Goal: Information Seeking & Learning: Check status

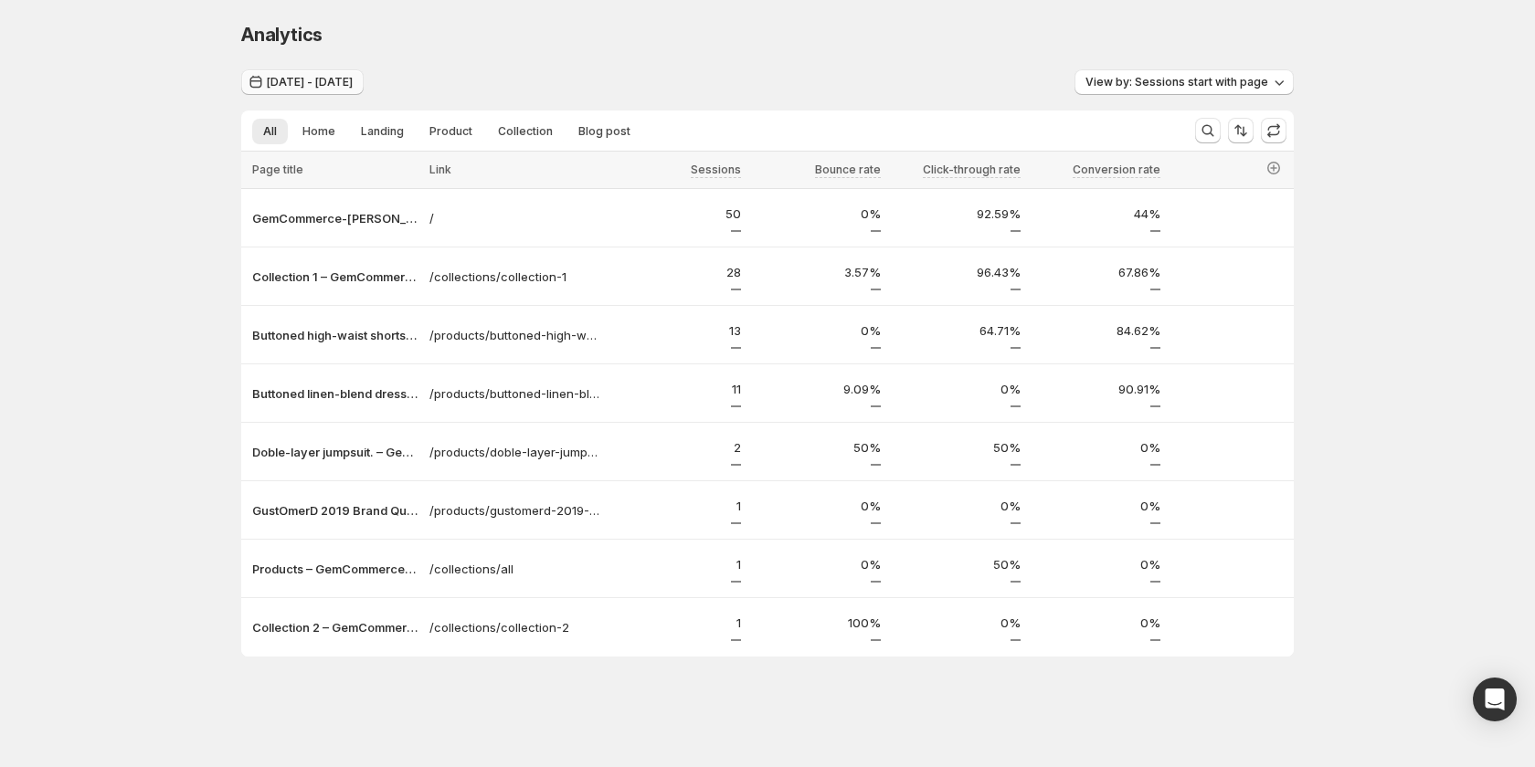
click at [312, 75] on button "[DATE] - [DATE]" at bounding box center [302, 82] width 122 height 26
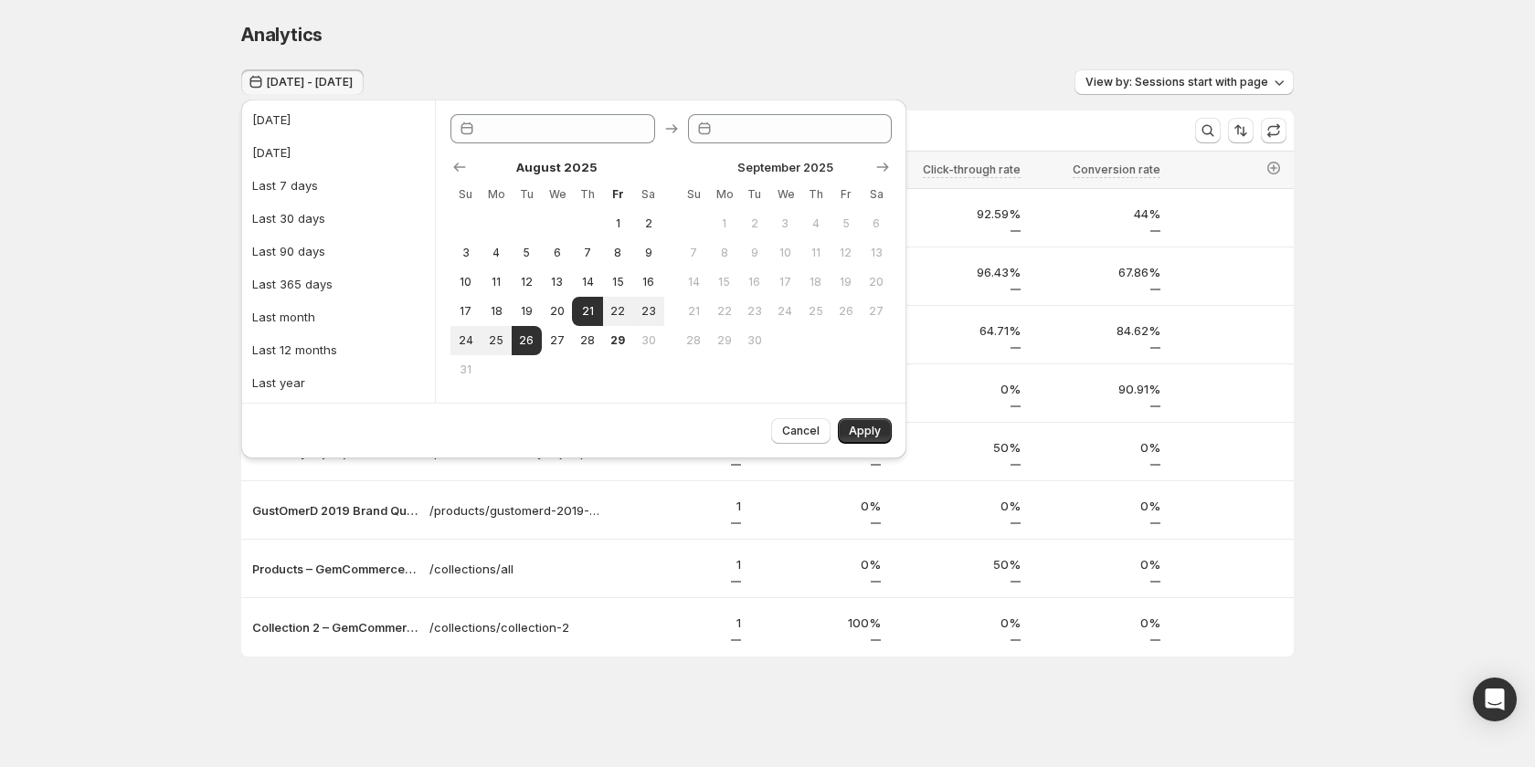
type input "**********"
click at [613, 218] on span "1" at bounding box center [618, 223] width 16 height 15
type input "**********"
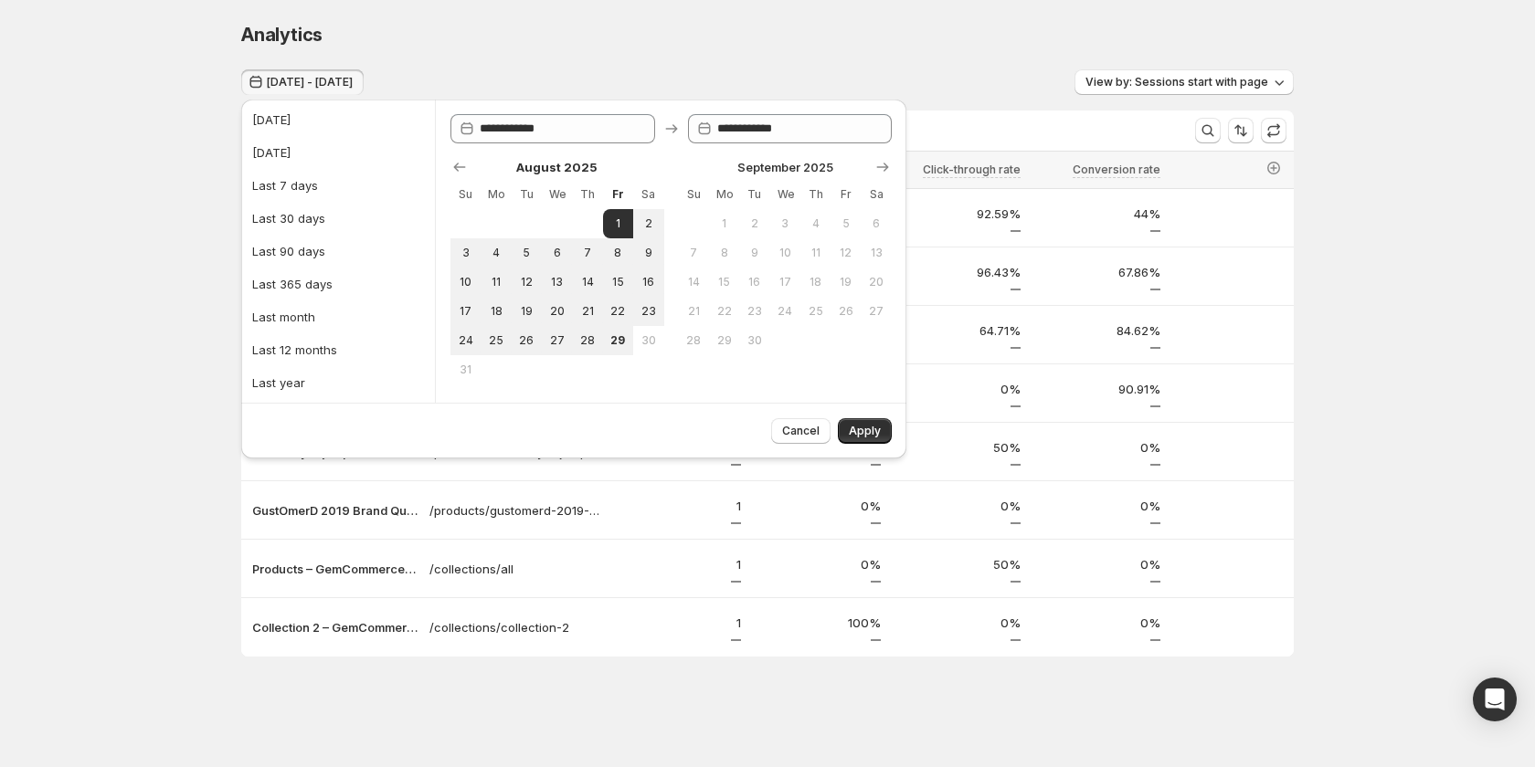
click at [517, 355] on td at bounding box center [527, 369] width 30 height 29
click at [618, 346] on span "29" at bounding box center [618, 340] width 16 height 15
type input "**********"
click at [859, 435] on span "Apply" at bounding box center [865, 431] width 32 height 15
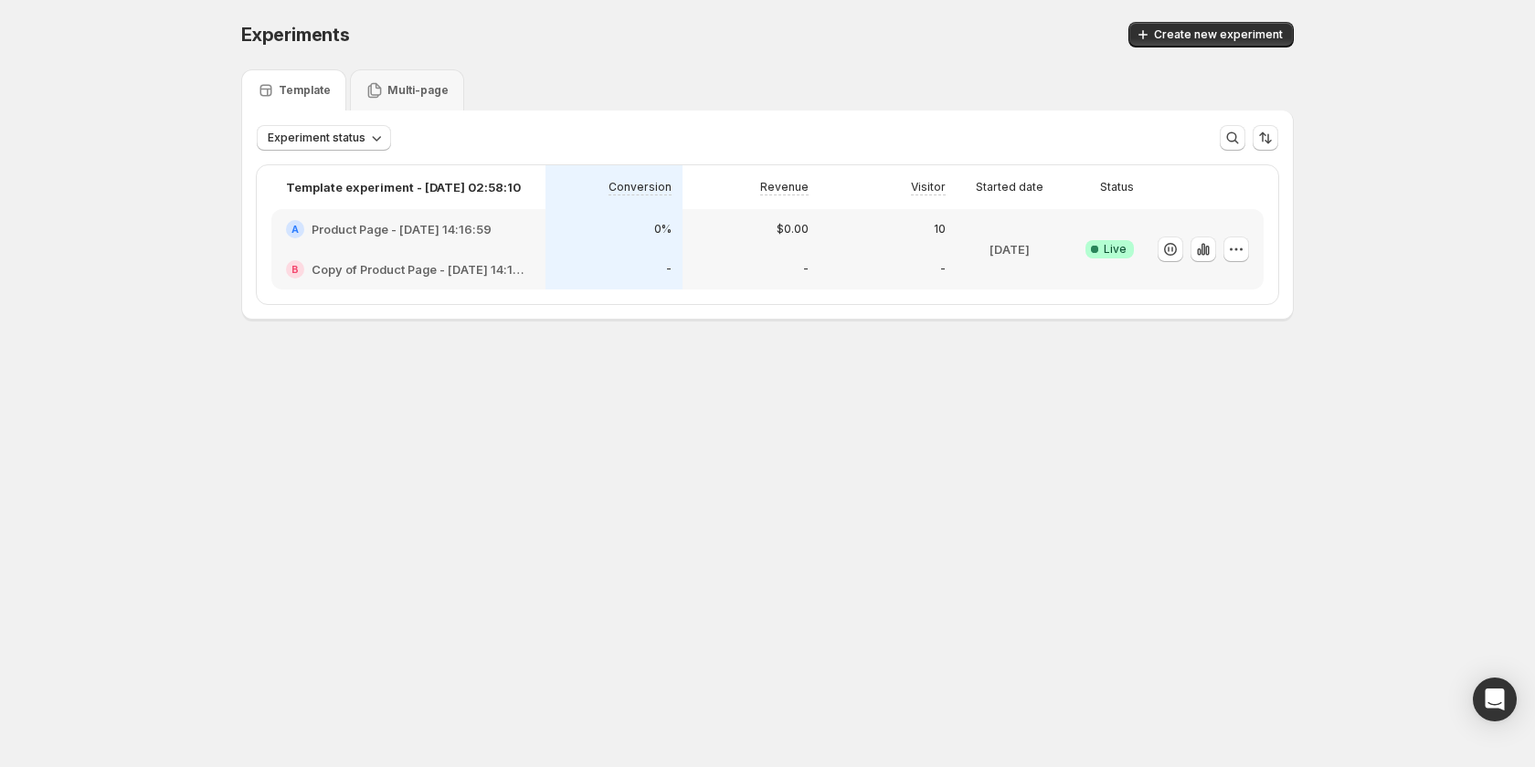
click at [569, 213] on div "0%" at bounding box center [613, 229] width 137 height 40
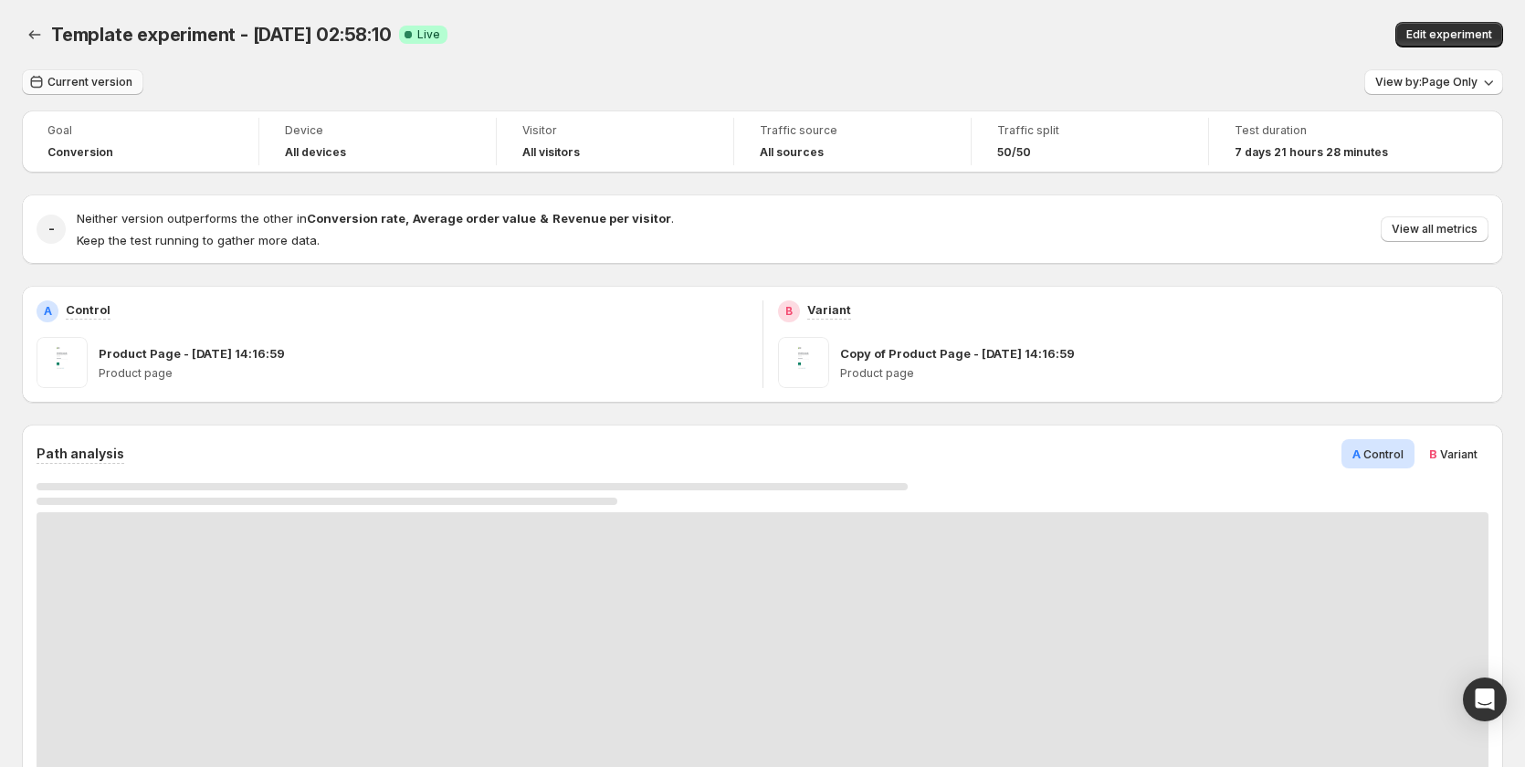
click at [59, 82] on span "Current version" at bounding box center [89, 82] width 85 height 15
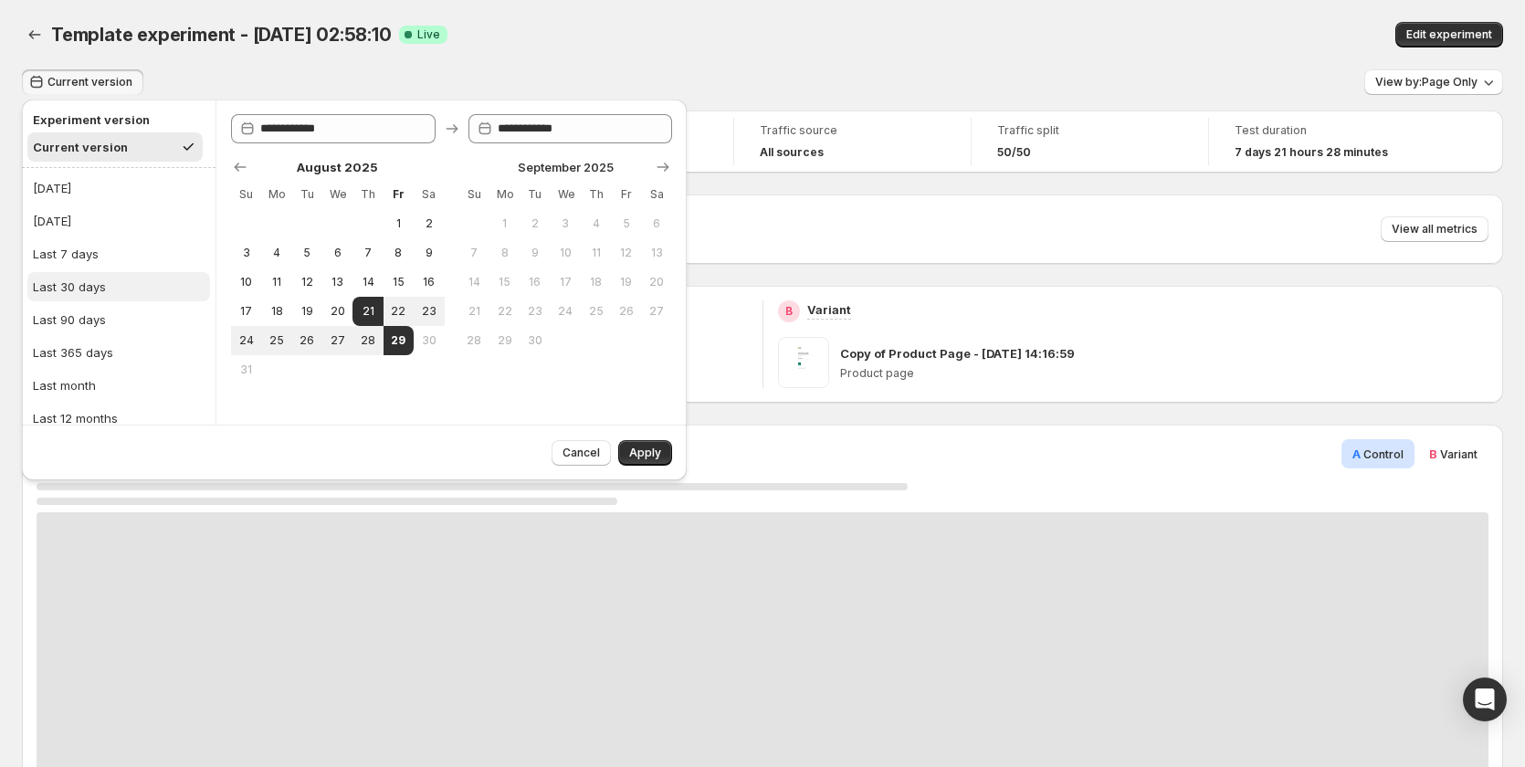
click at [109, 296] on button "Last 30 days" at bounding box center [118, 286] width 183 height 29
type input "**********"
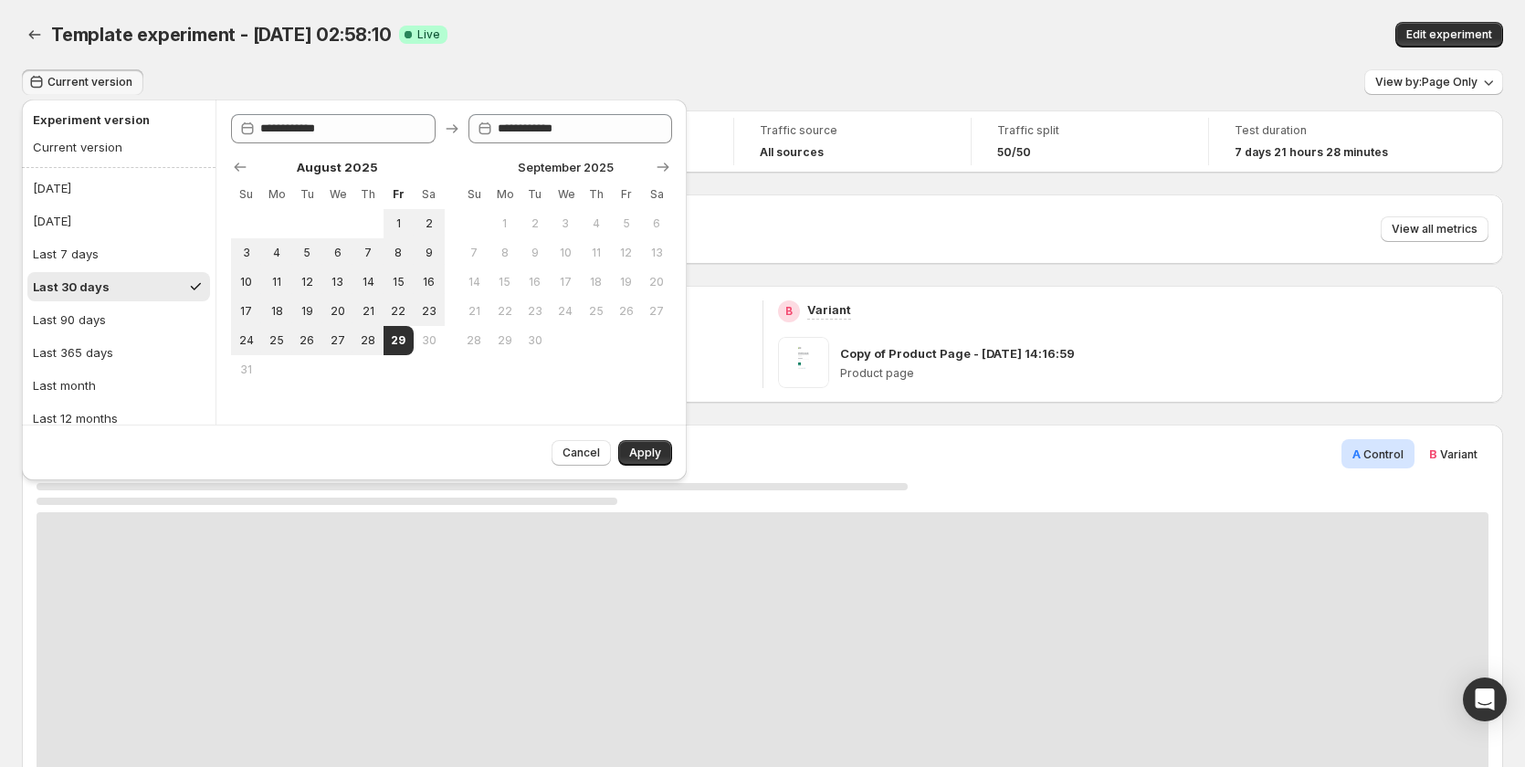
click at [638, 436] on div "Cancel Apply" at bounding box center [608, 449] width 128 height 33
click at [647, 449] on span "Apply" at bounding box center [645, 453] width 32 height 15
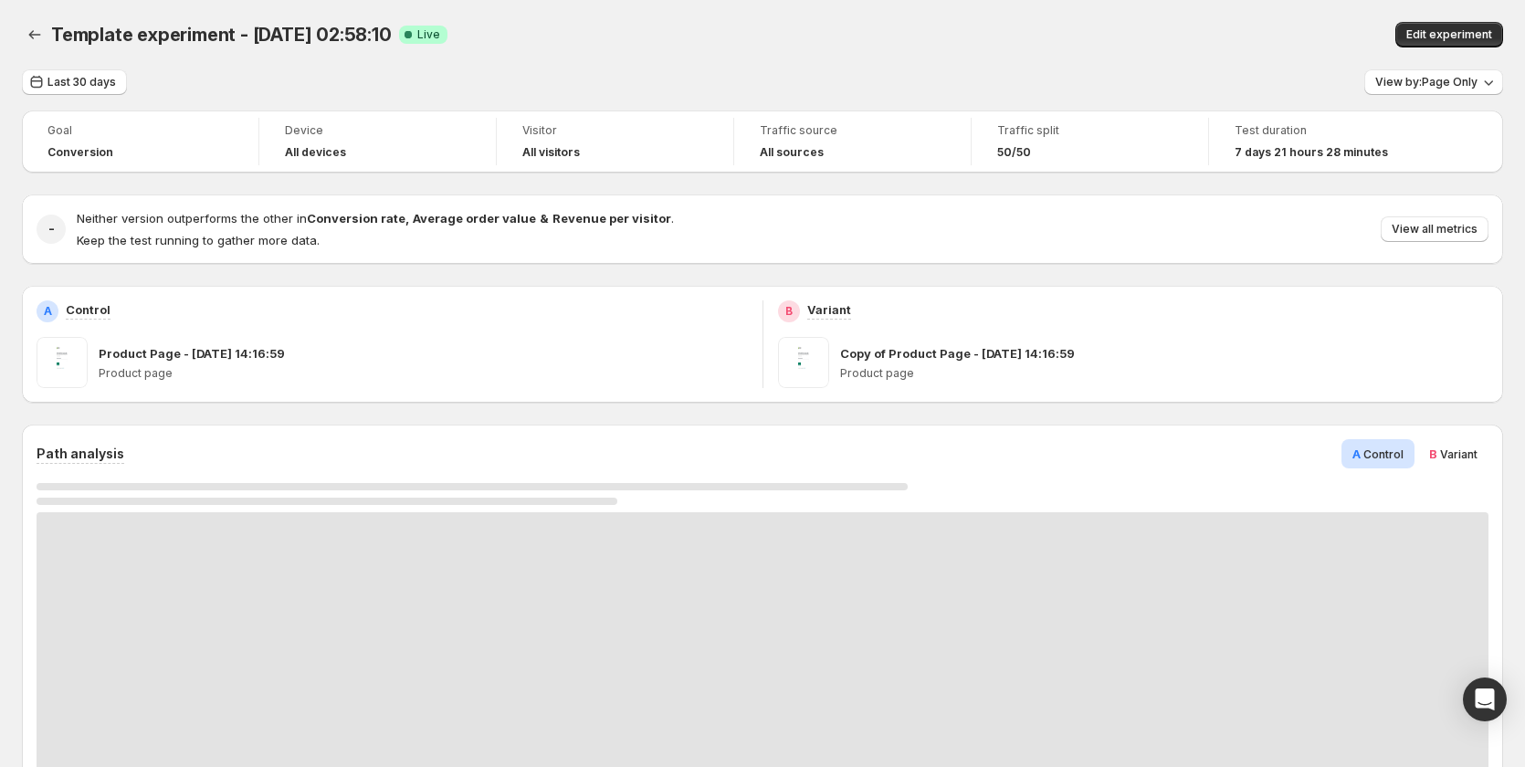
click at [54, 43] on span "Template experiment - [DATE] 02:58:10" at bounding box center [221, 35] width 341 height 22
click at [36, 35] on icon "Back" at bounding box center [35, 35] width 18 height 18
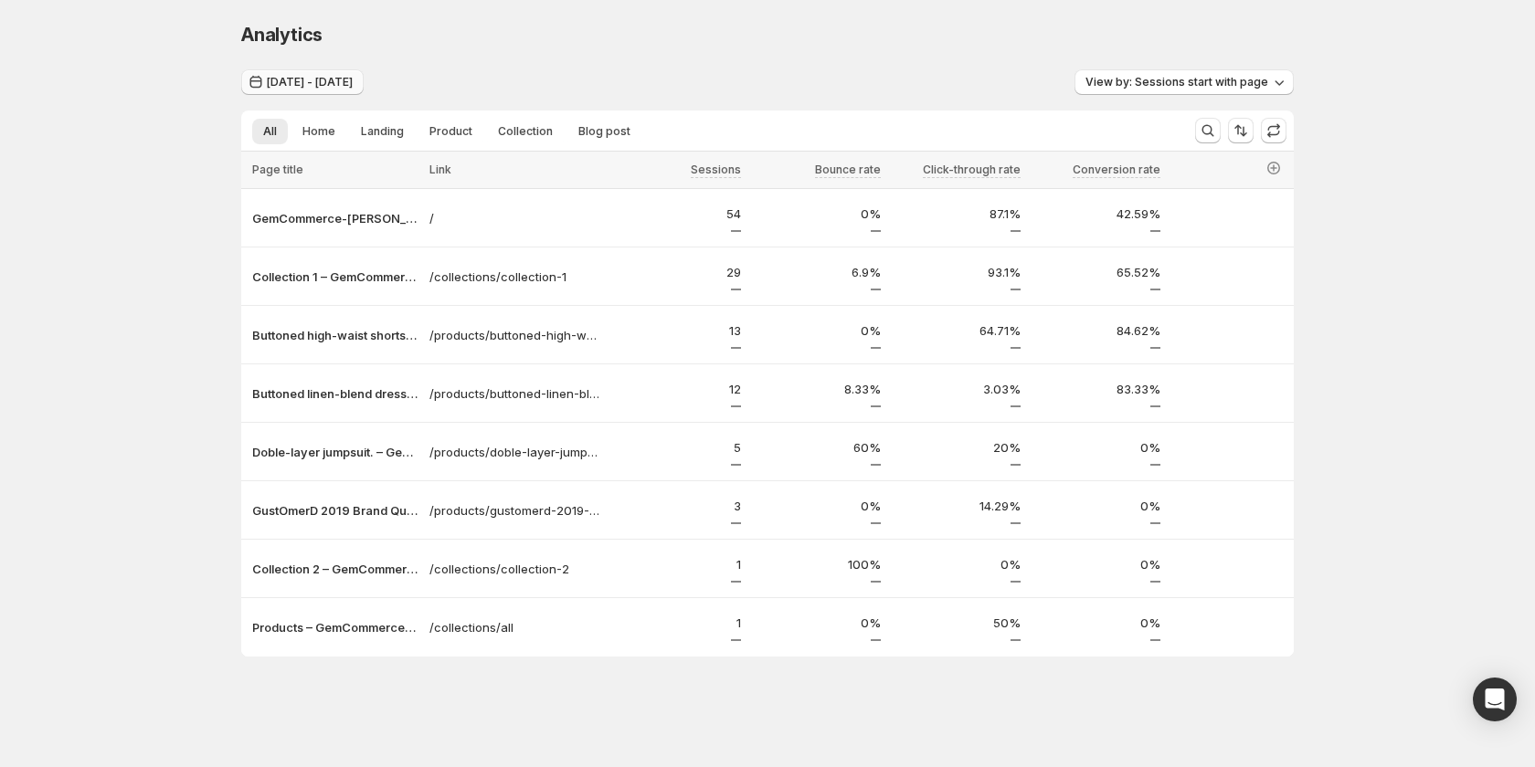
click at [313, 82] on span "[DATE] - [DATE]" at bounding box center [310, 82] width 86 height 15
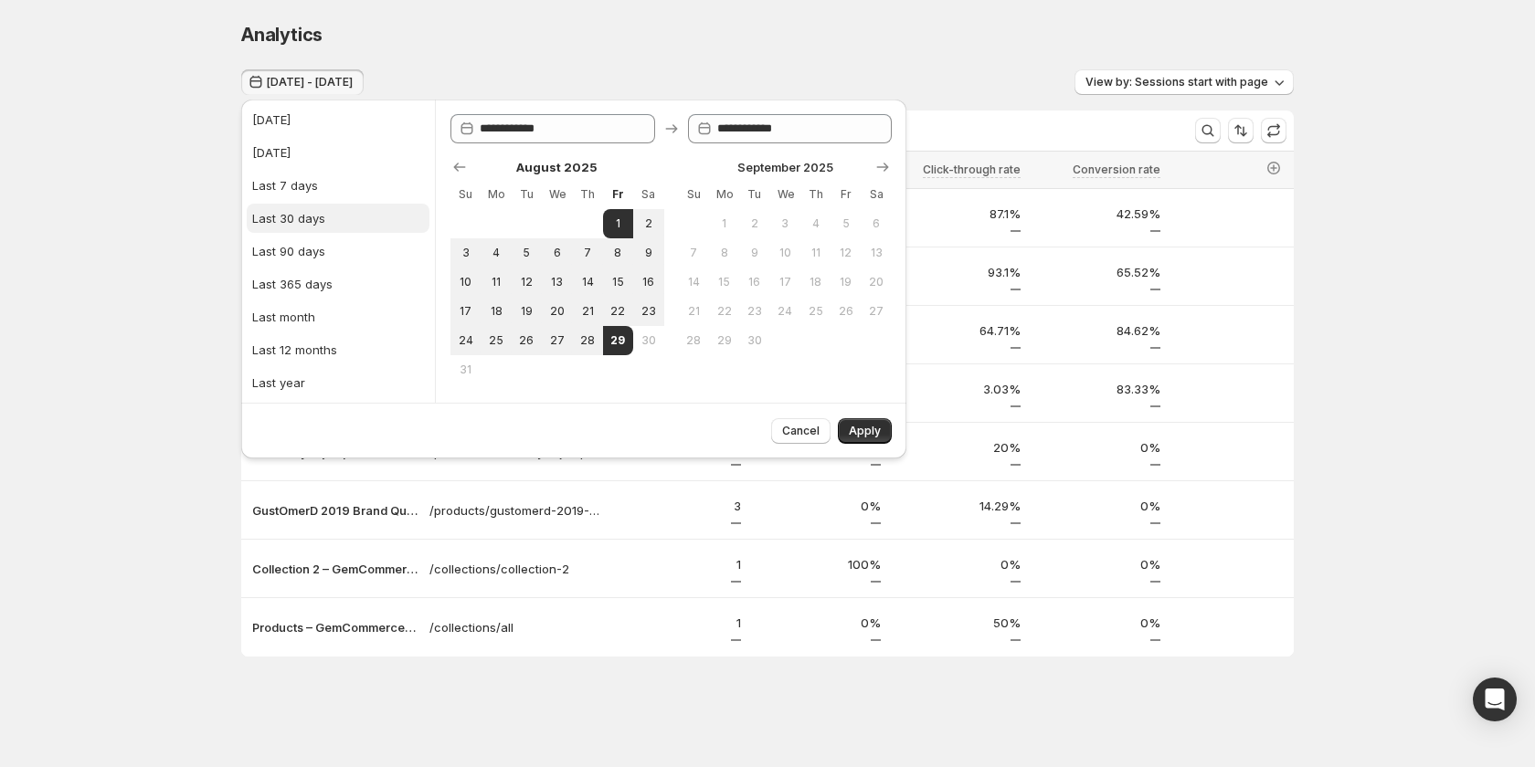
click at [317, 225] on div "Last 30 days" at bounding box center [288, 218] width 73 height 18
type input "**********"
click at [869, 435] on span "Apply" at bounding box center [865, 431] width 32 height 15
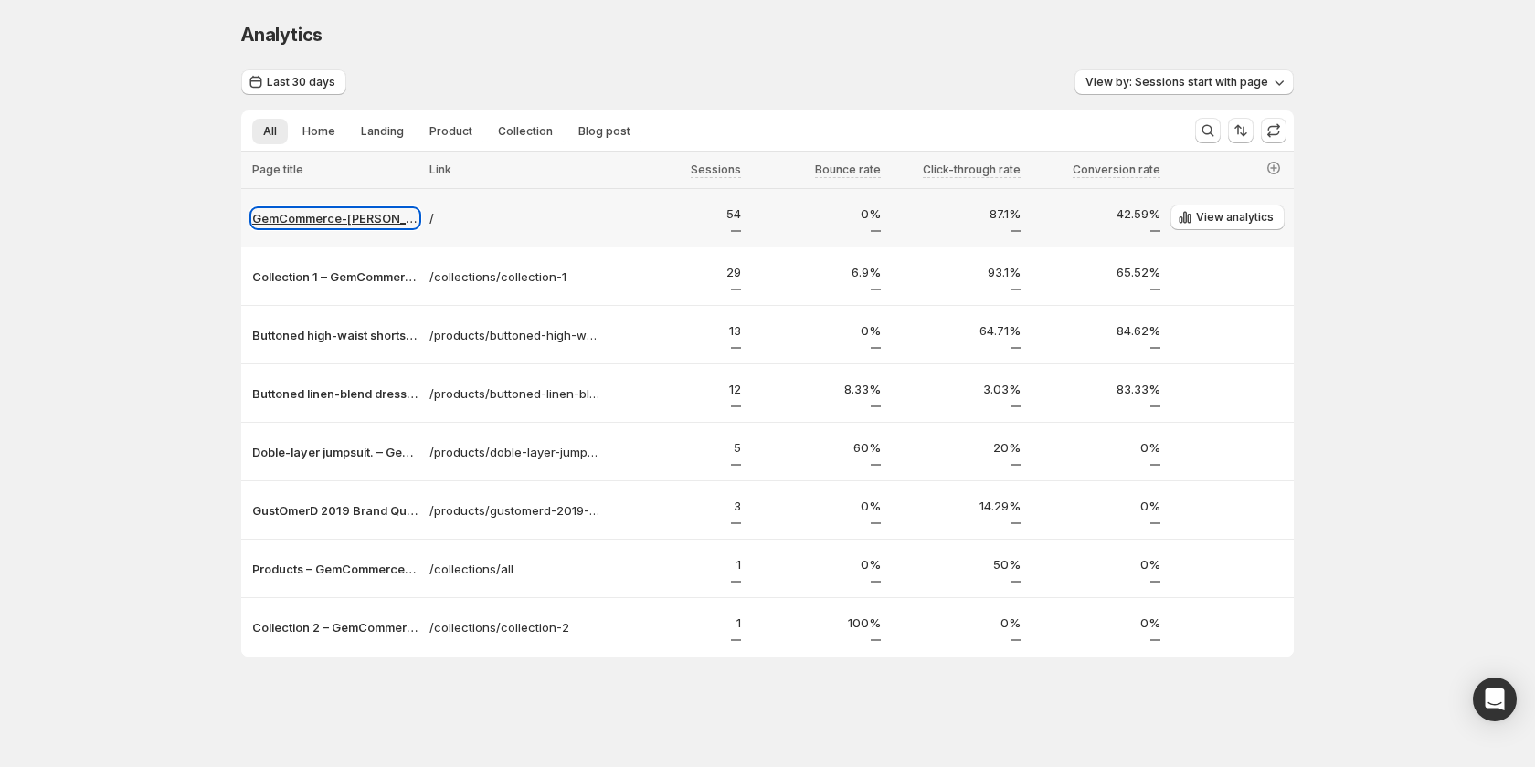
click at [388, 227] on p "GemCommerce-[PERSON_NAME]-stg" at bounding box center [335, 218] width 166 height 18
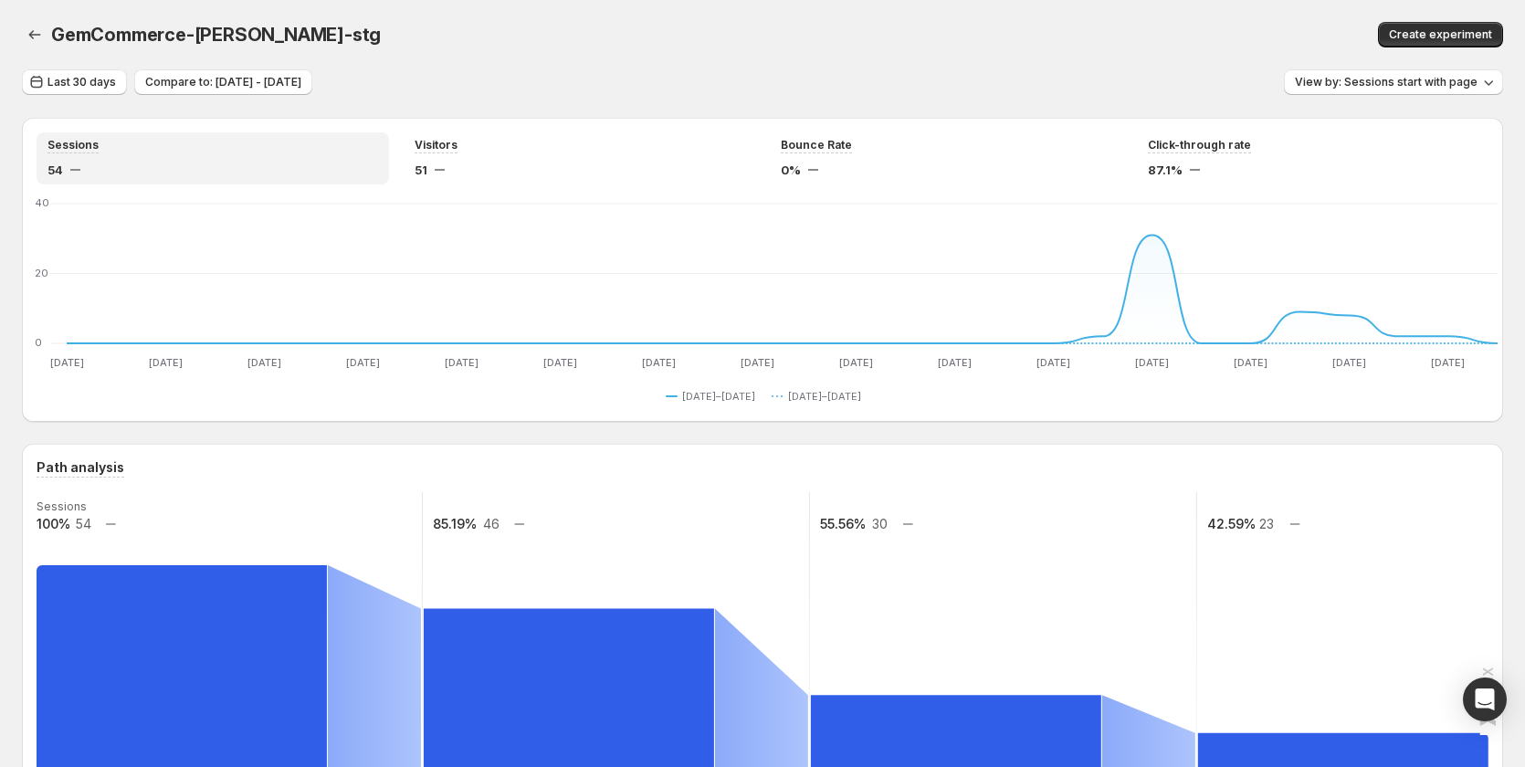
scroll to position [457, 0]
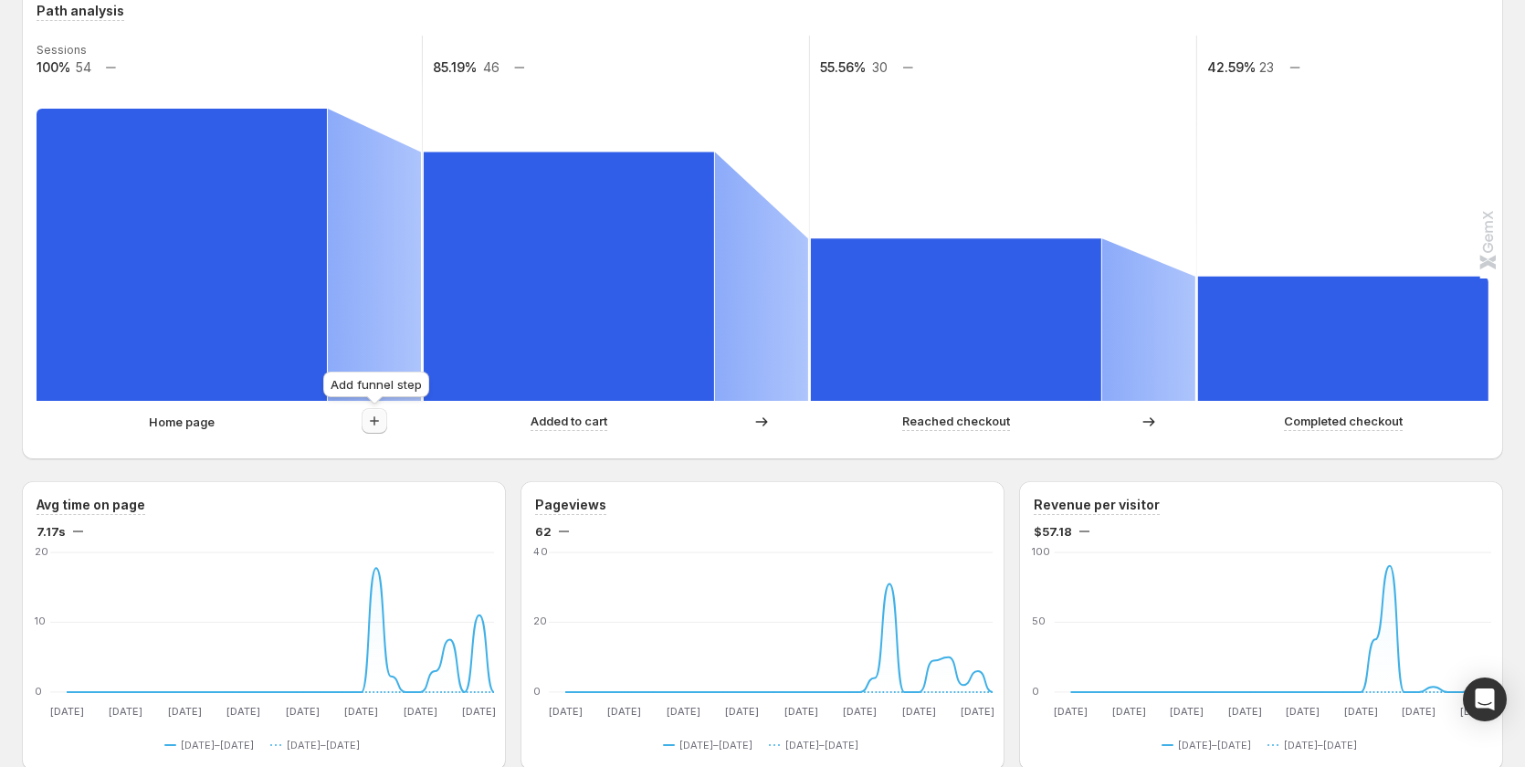
click at [379, 429] on icon "button" at bounding box center [374, 421] width 18 height 18
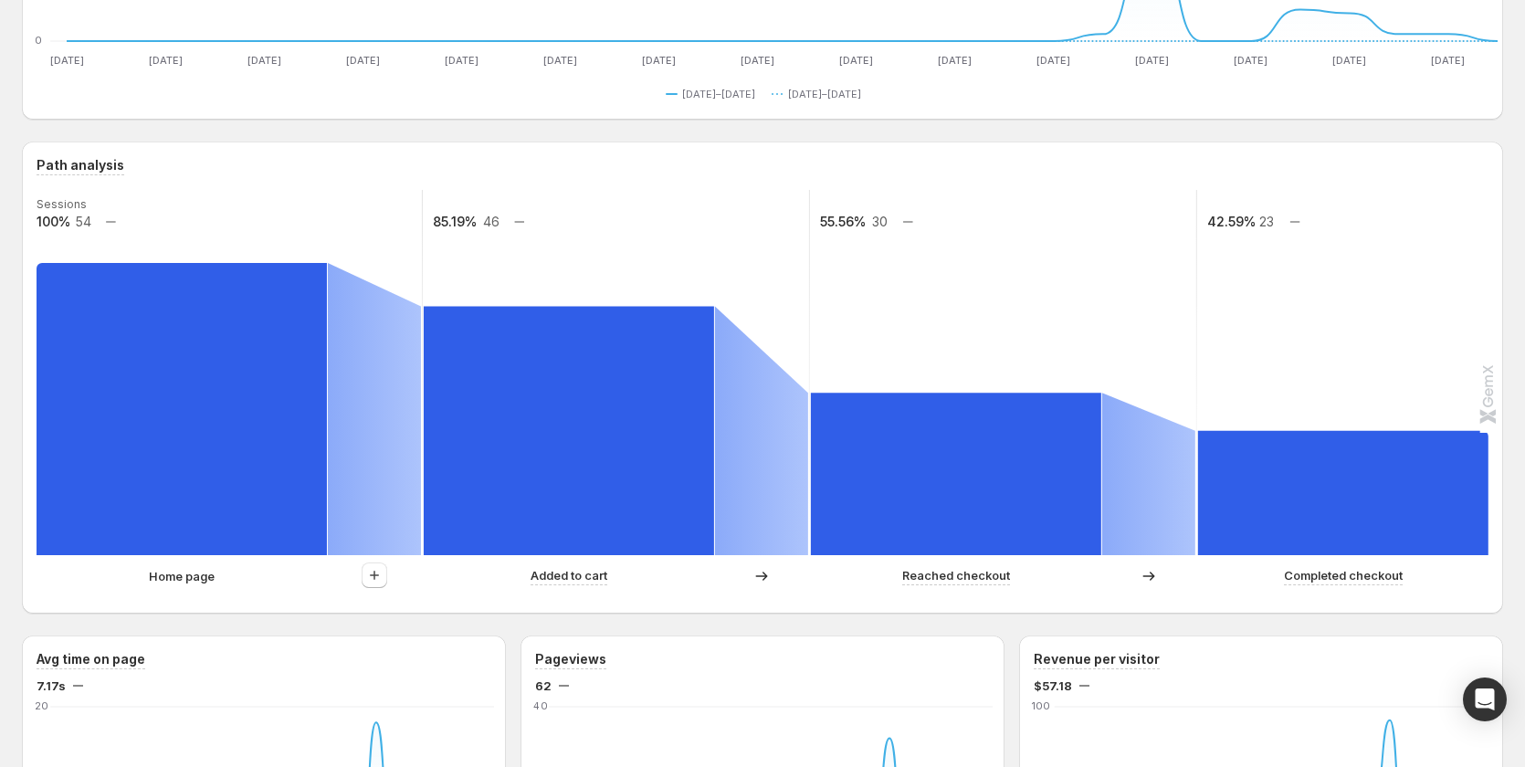
scroll to position [274, 0]
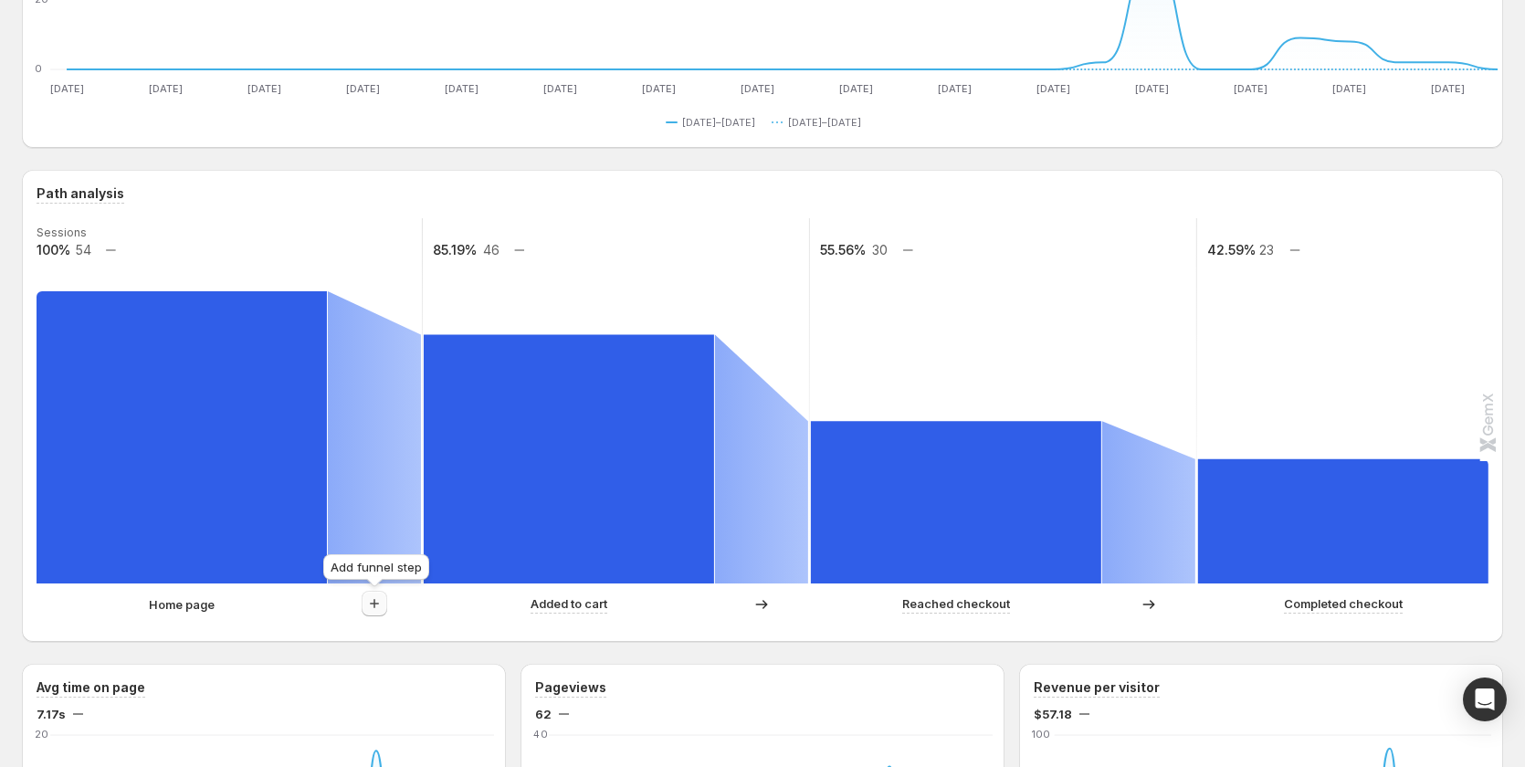
click at [370, 599] on icon "button" at bounding box center [374, 604] width 18 height 18
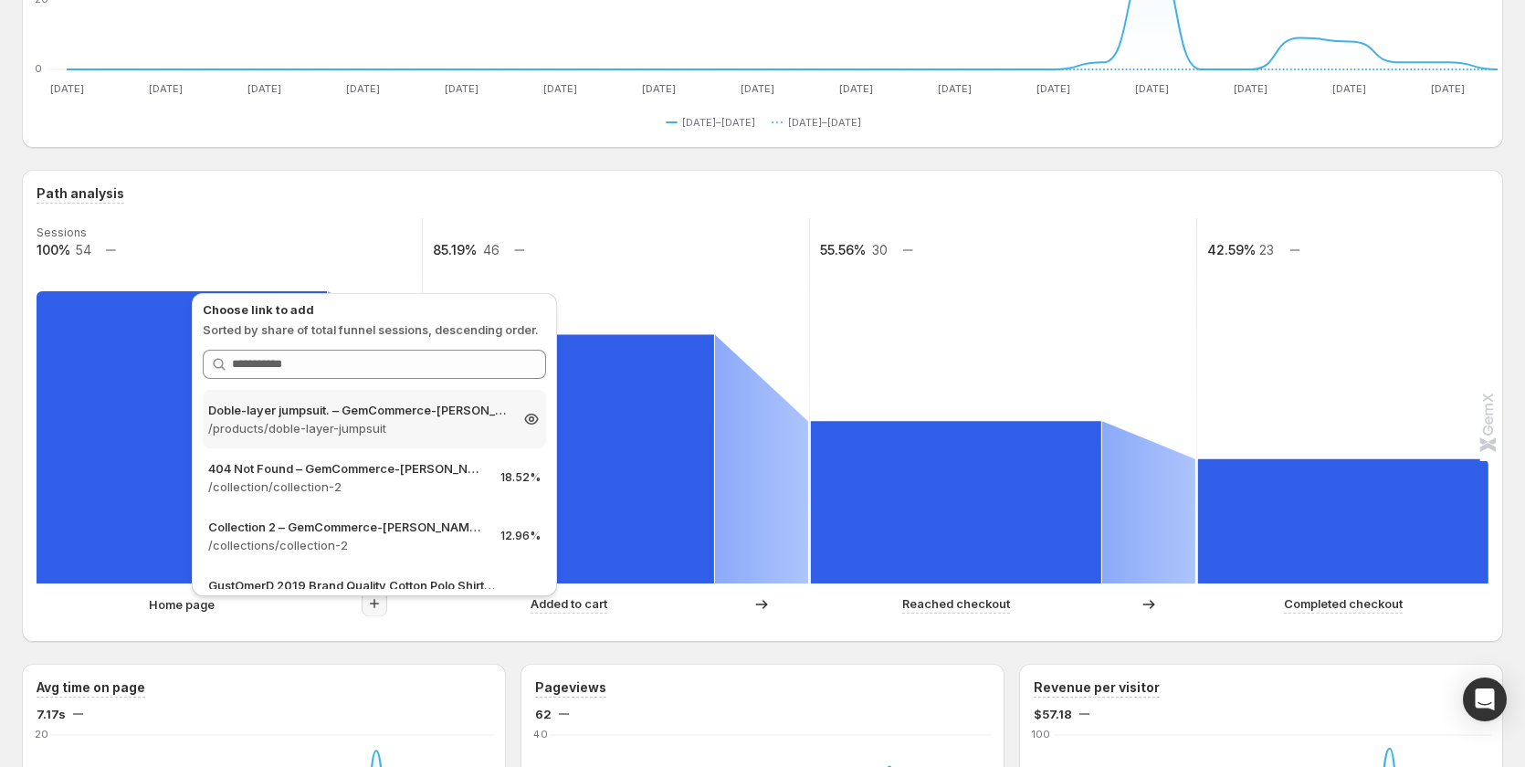
click at [332, 426] on p "/products/doble-layer-jumpsuit" at bounding box center [358, 428] width 300 height 18
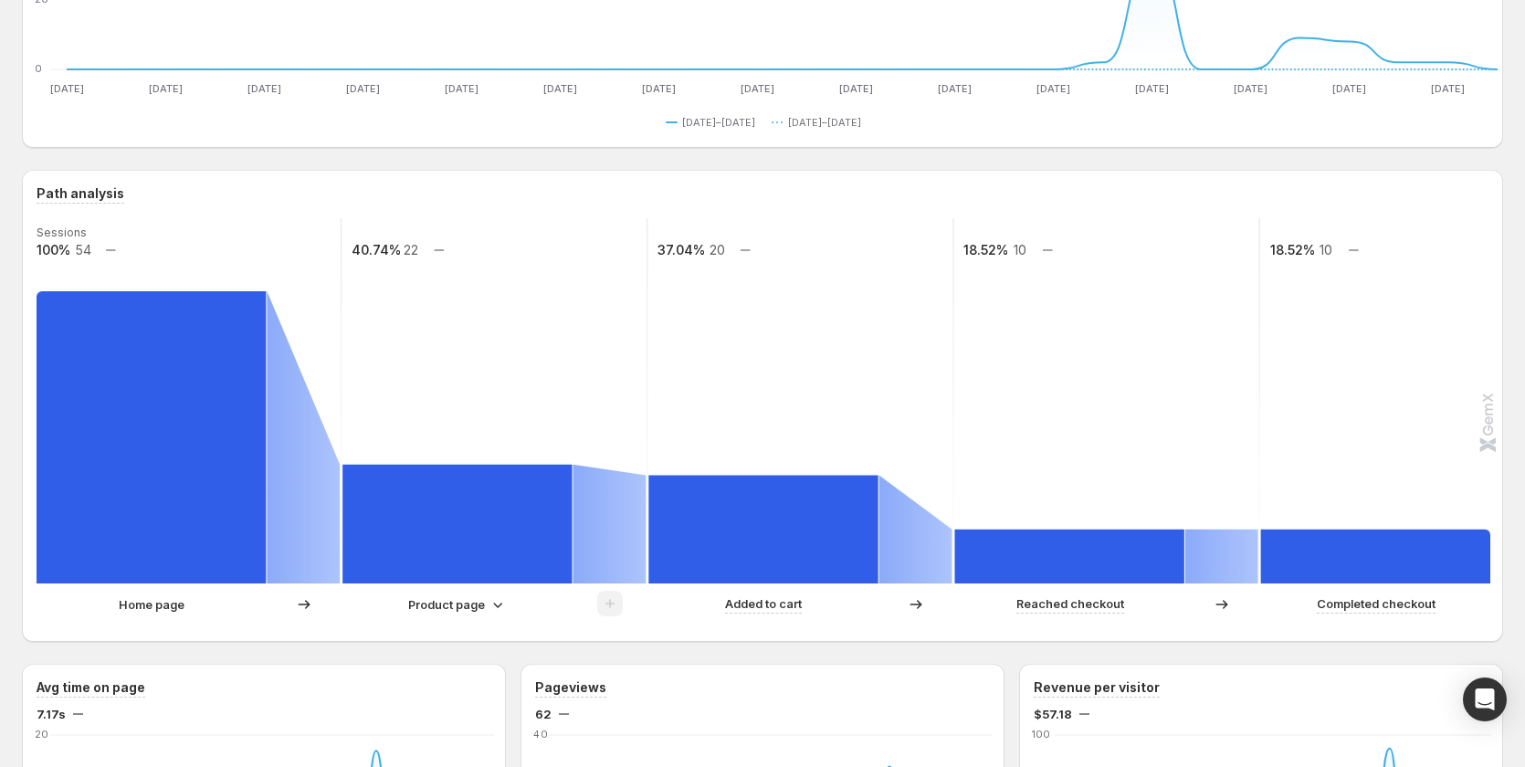
click at [490, 600] on icon at bounding box center [498, 605] width 18 height 18
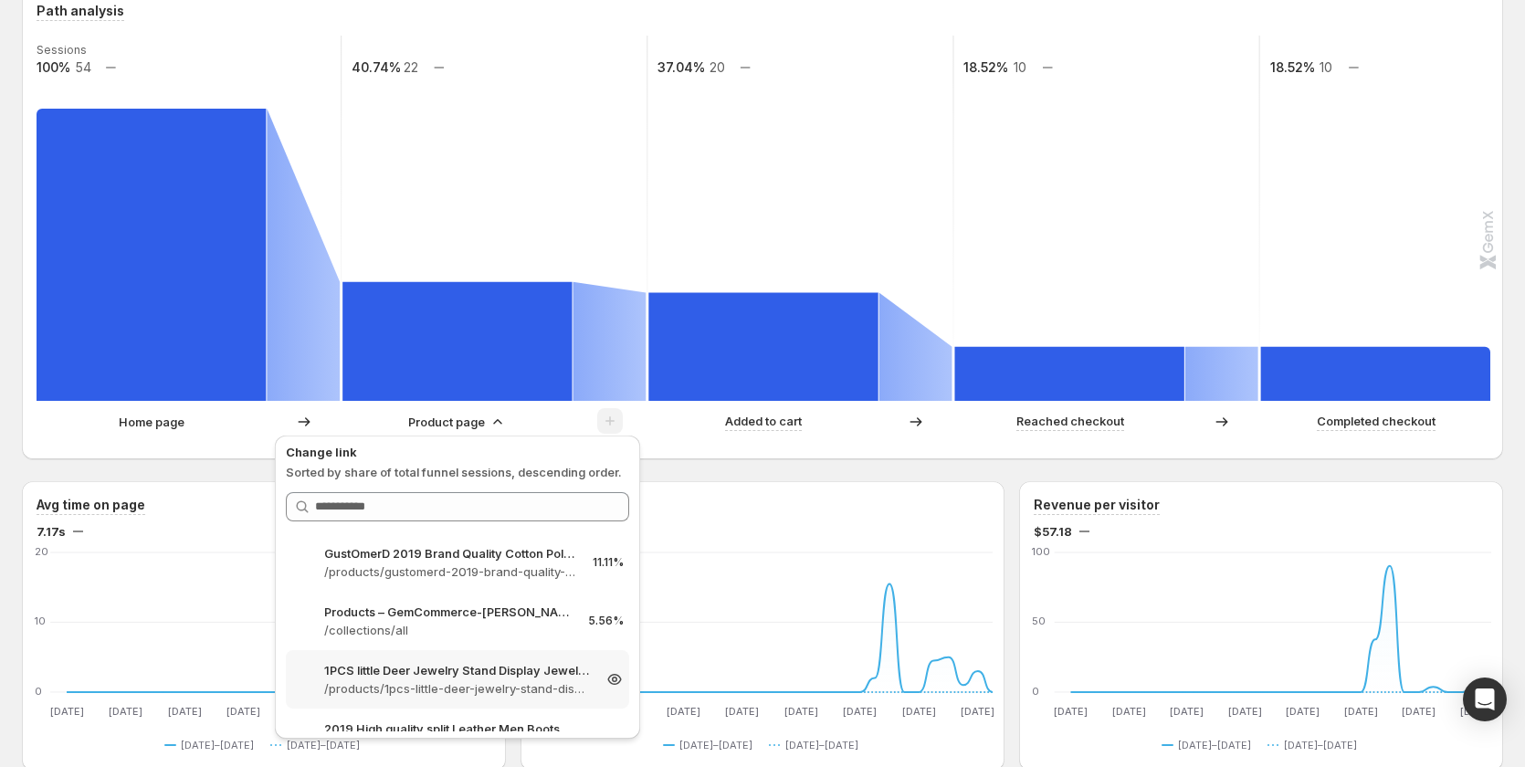
scroll to position [183, 0]
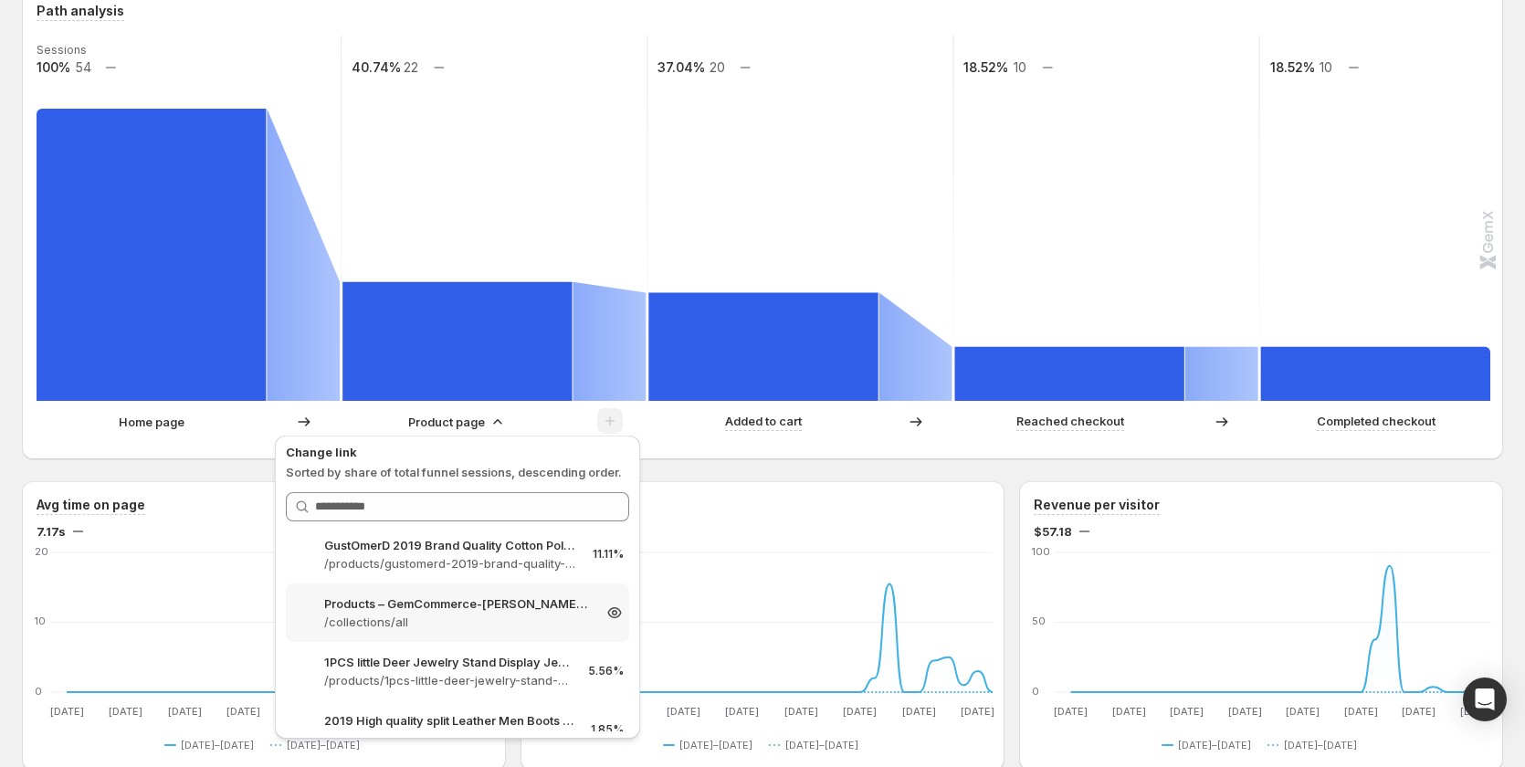
click at [512, 607] on p "Products – GemCommerce-[PERSON_NAME]-stg" at bounding box center [457, 604] width 267 height 18
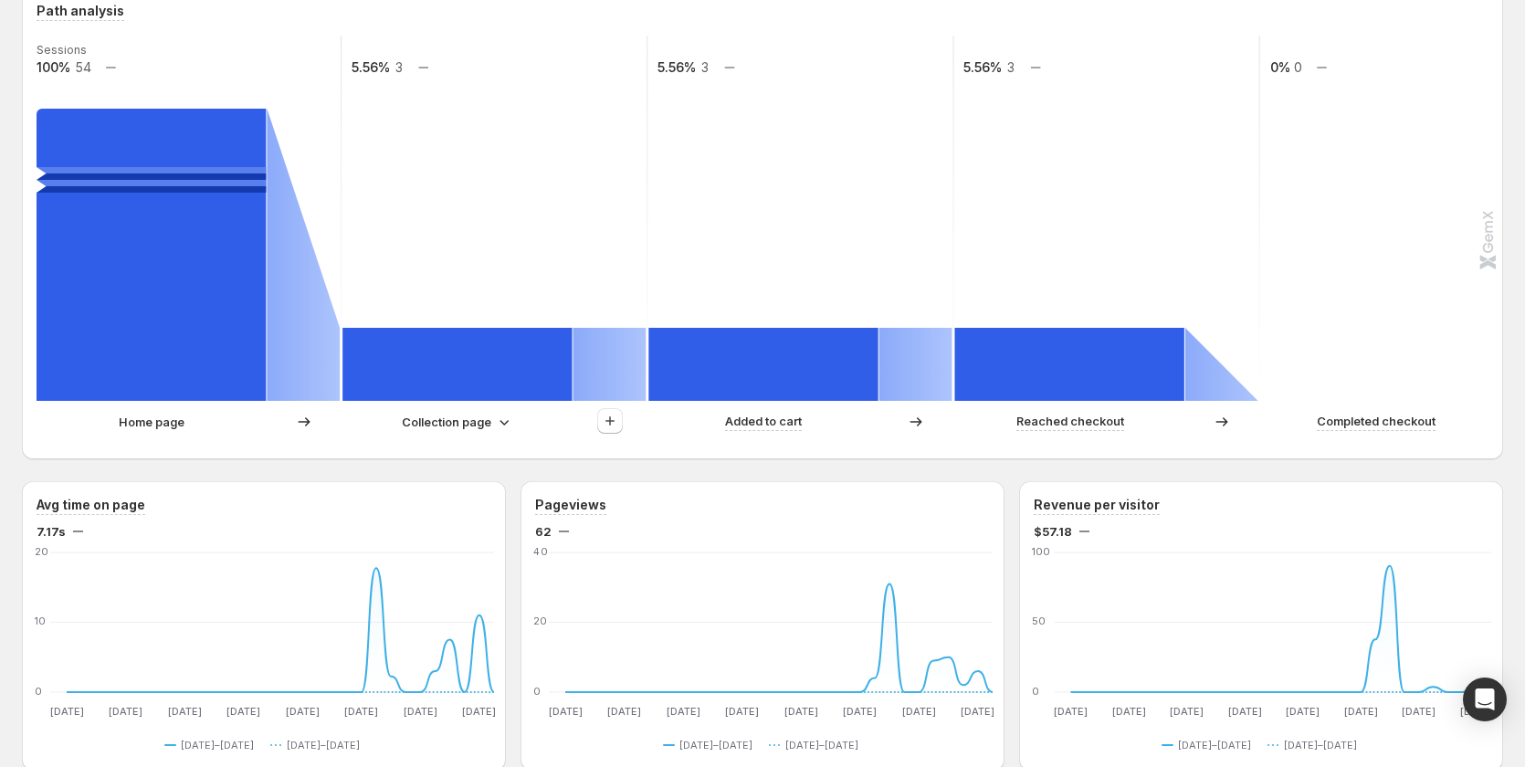
click at [430, 418] on p "Collection page" at bounding box center [447, 422] width 90 height 18
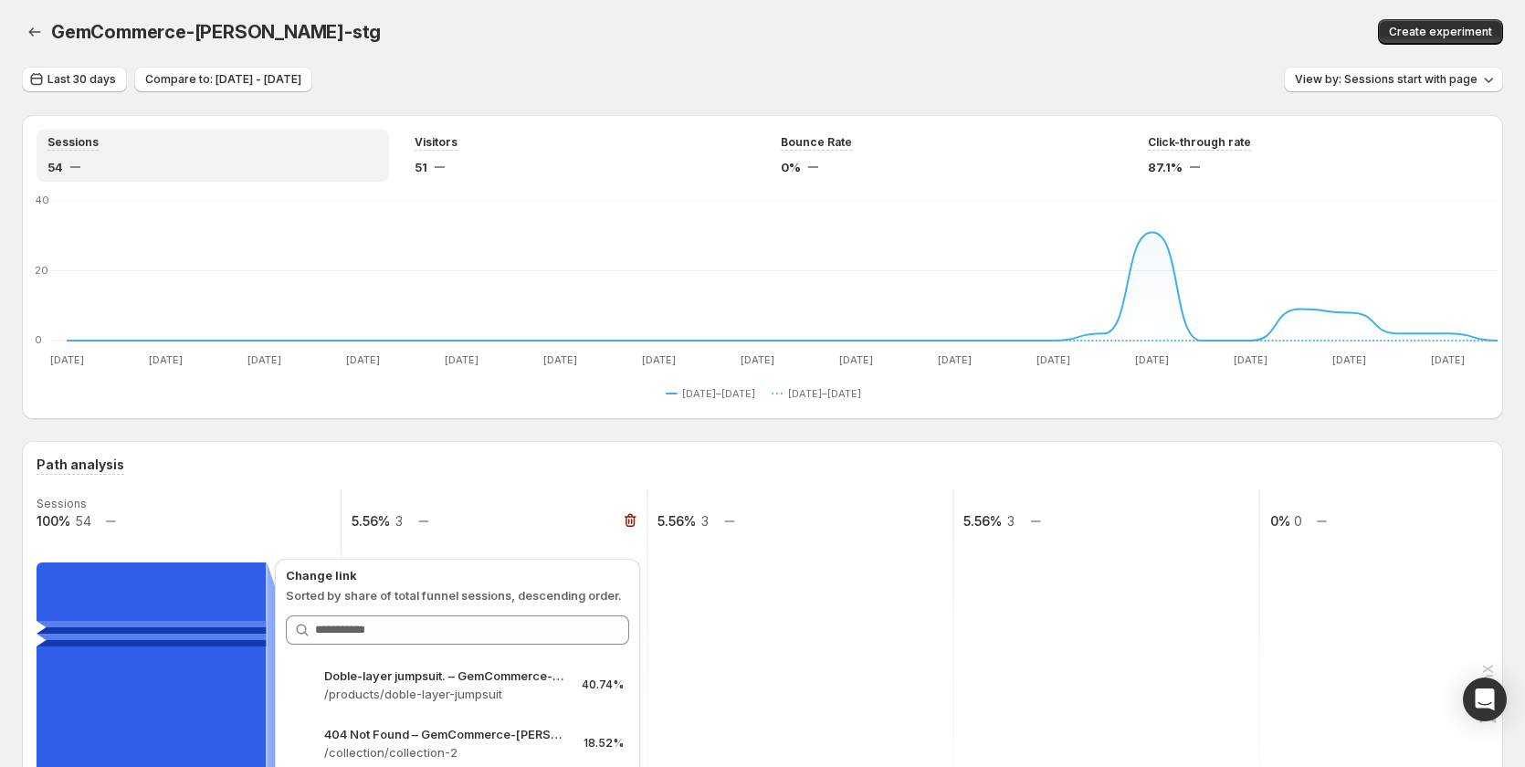
scroll to position [0, 0]
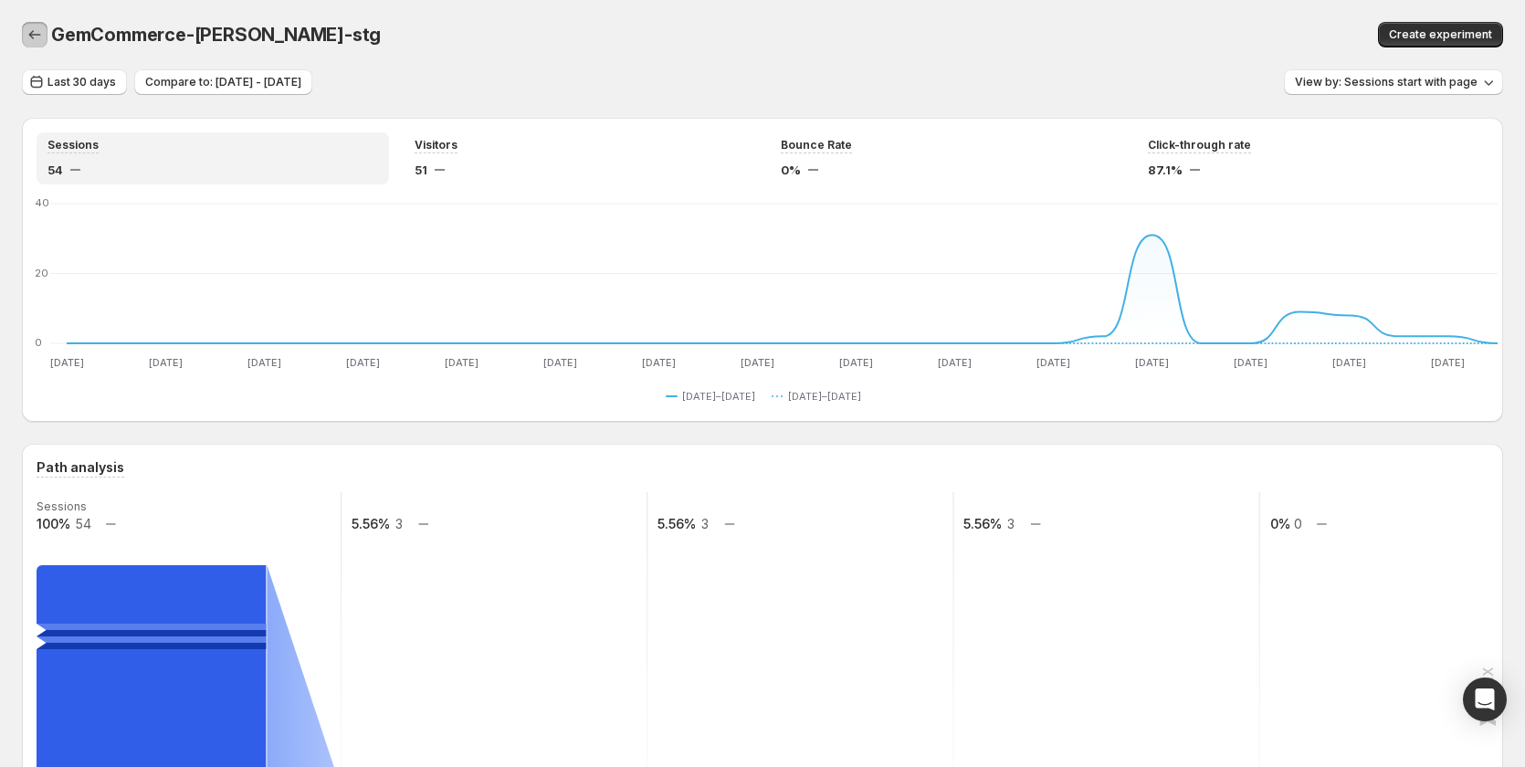
click at [31, 35] on icon "button" at bounding box center [35, 34] width 12 height 9
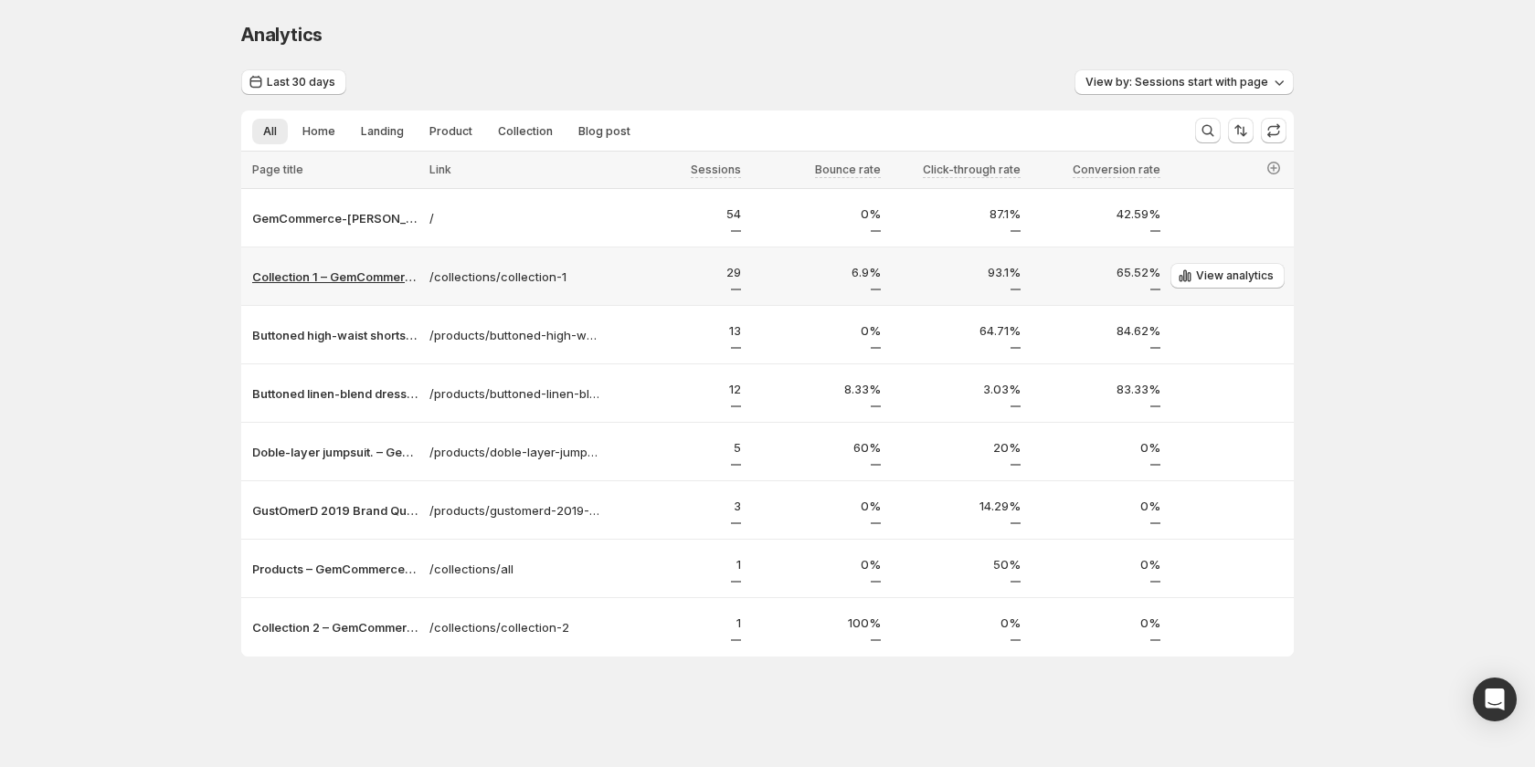
click at [332, 277] on p "Collection 1 – GemCommerce-[PERSON_NAME]-stg" at bounding box center [335, 277] width 166 height 18
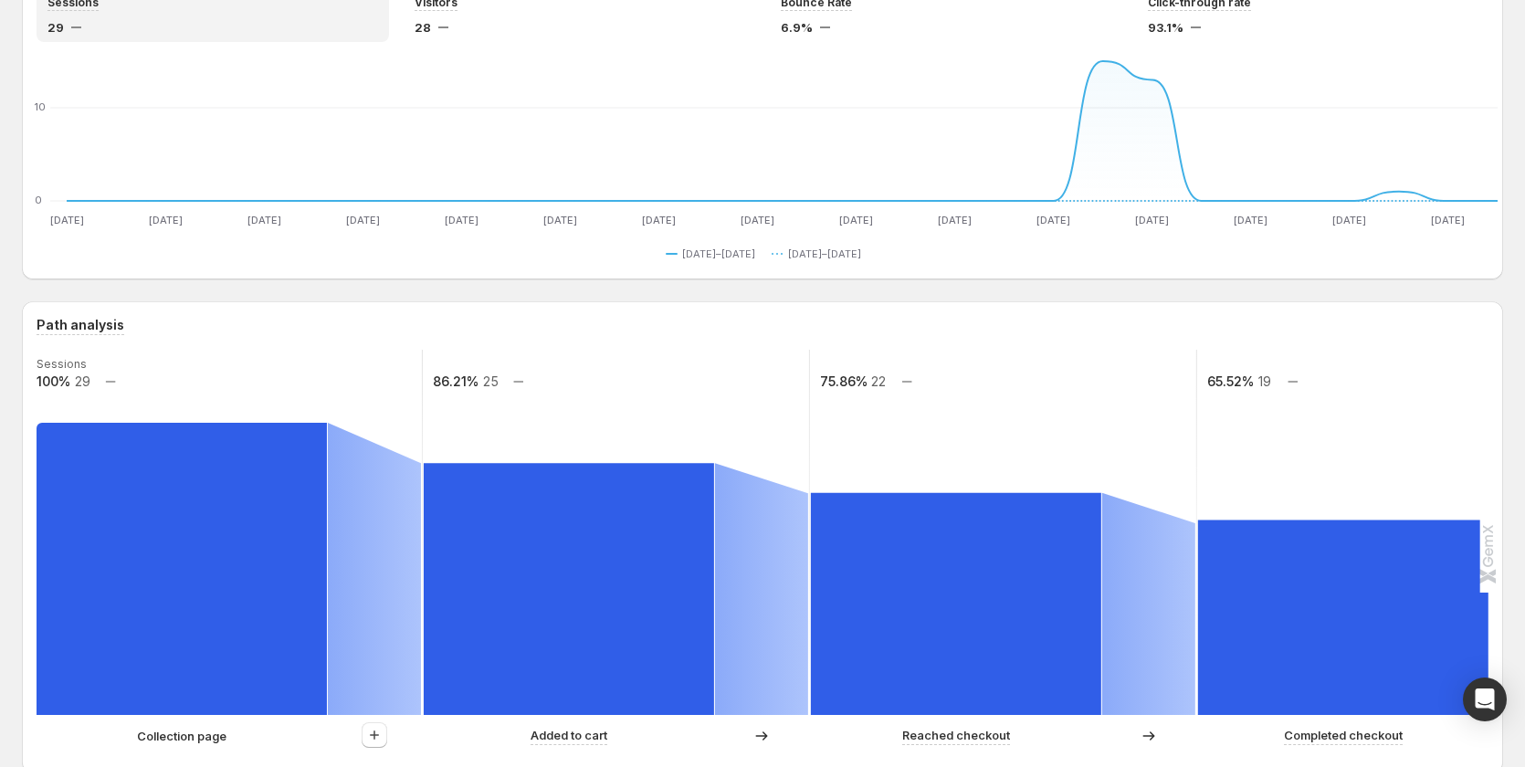
scroll to position [548, 0]
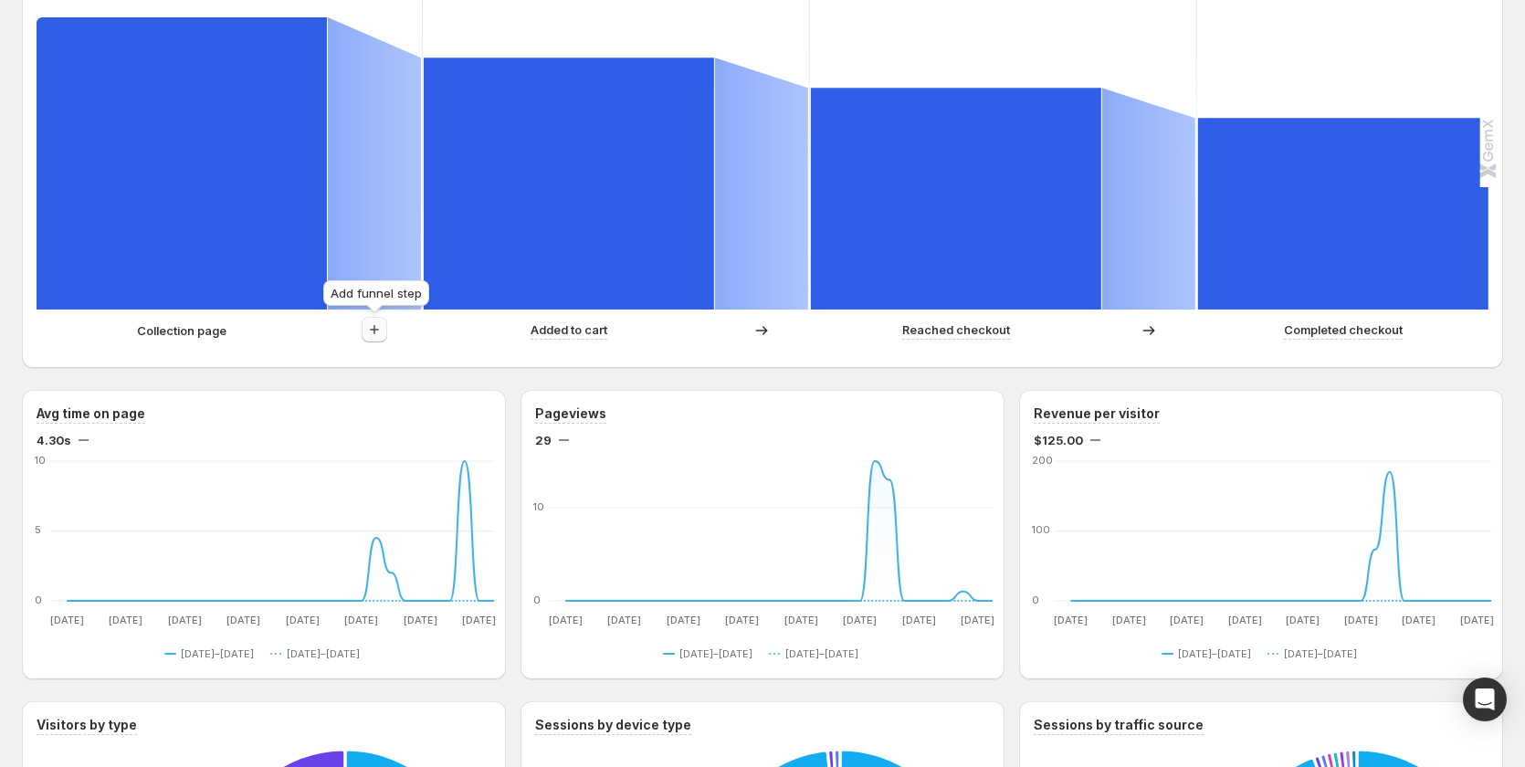
click at [373, 323] on icon "button" at bounding box center [374, 330] width 18 height 18
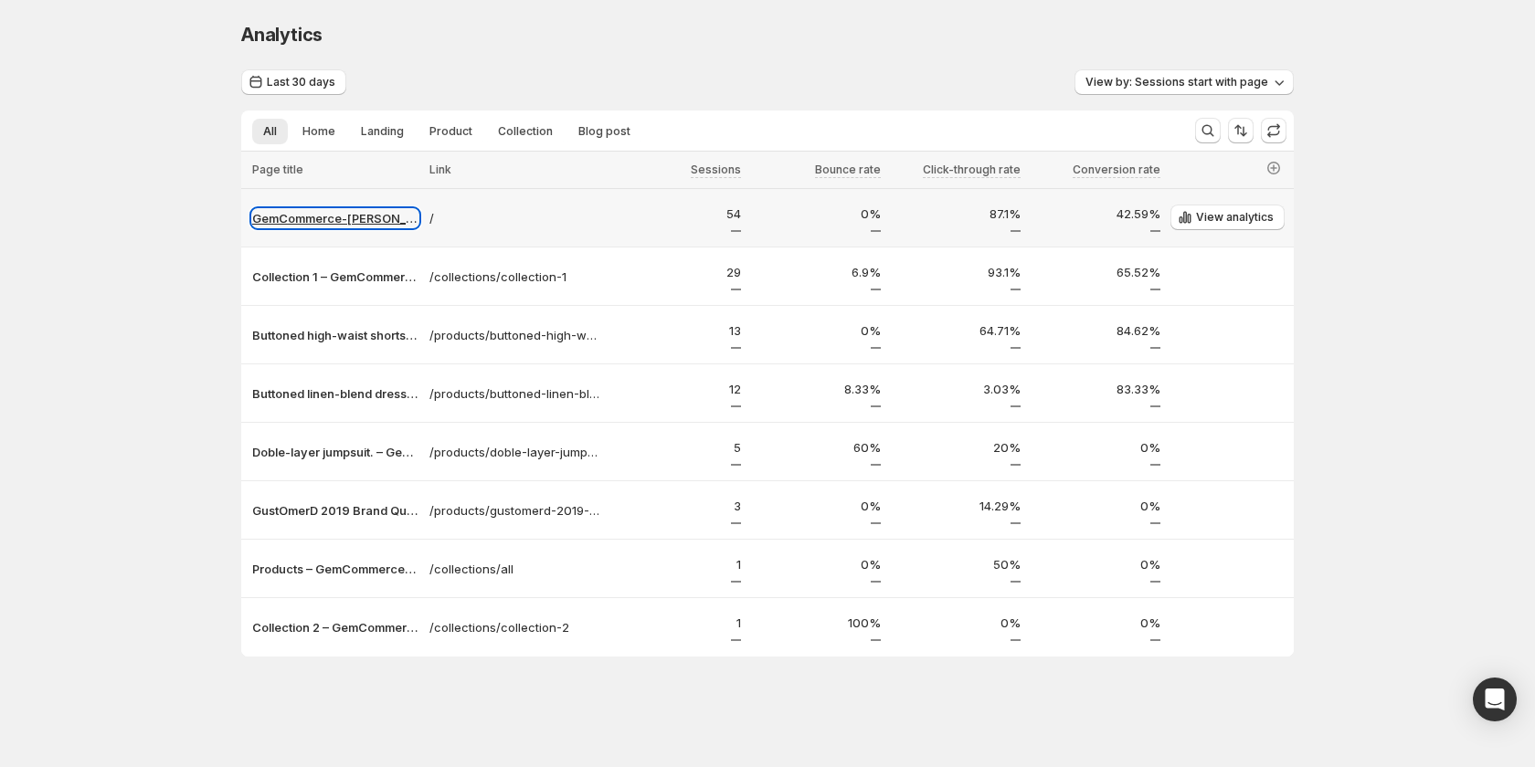
click at [322, 220] on p "GemCommerce-[PERSON_NAME]-stg" at bounding box center [335, 218] width 166 height 18
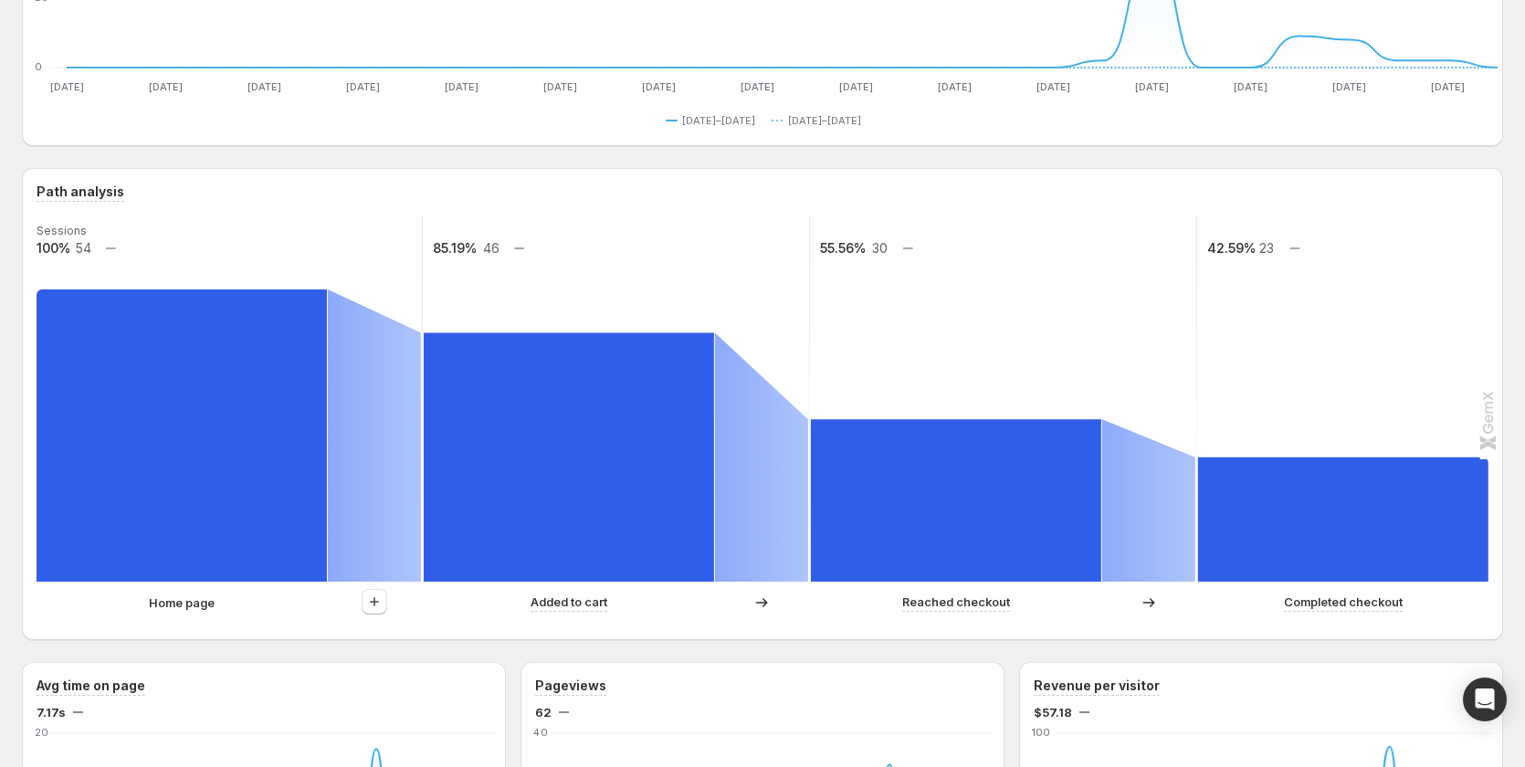
scroll to position [365, 0]
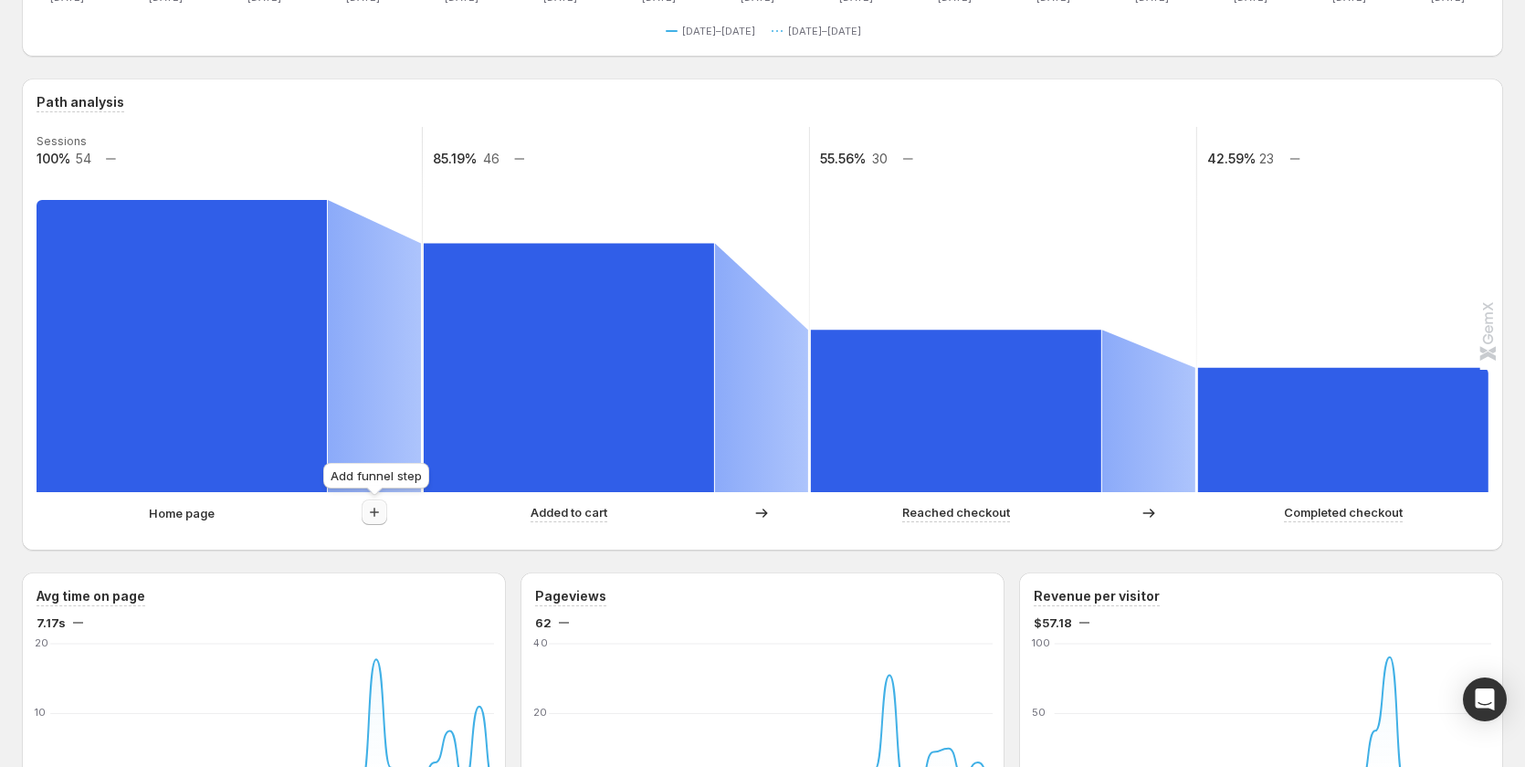
click at [369, 515] on icon "button" at bounding box center [374, 512] width 18 height 18
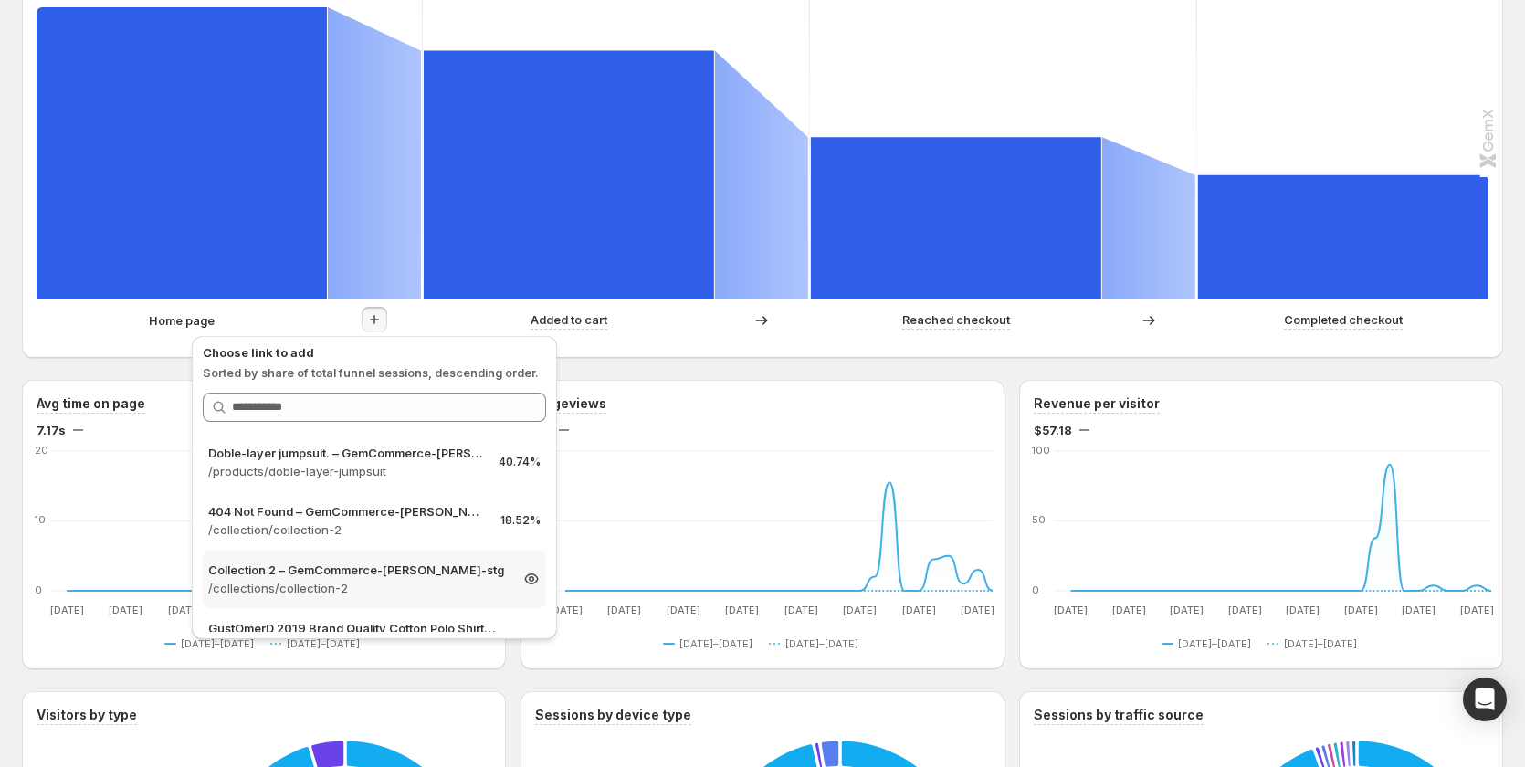
scroll to position [548, 0]
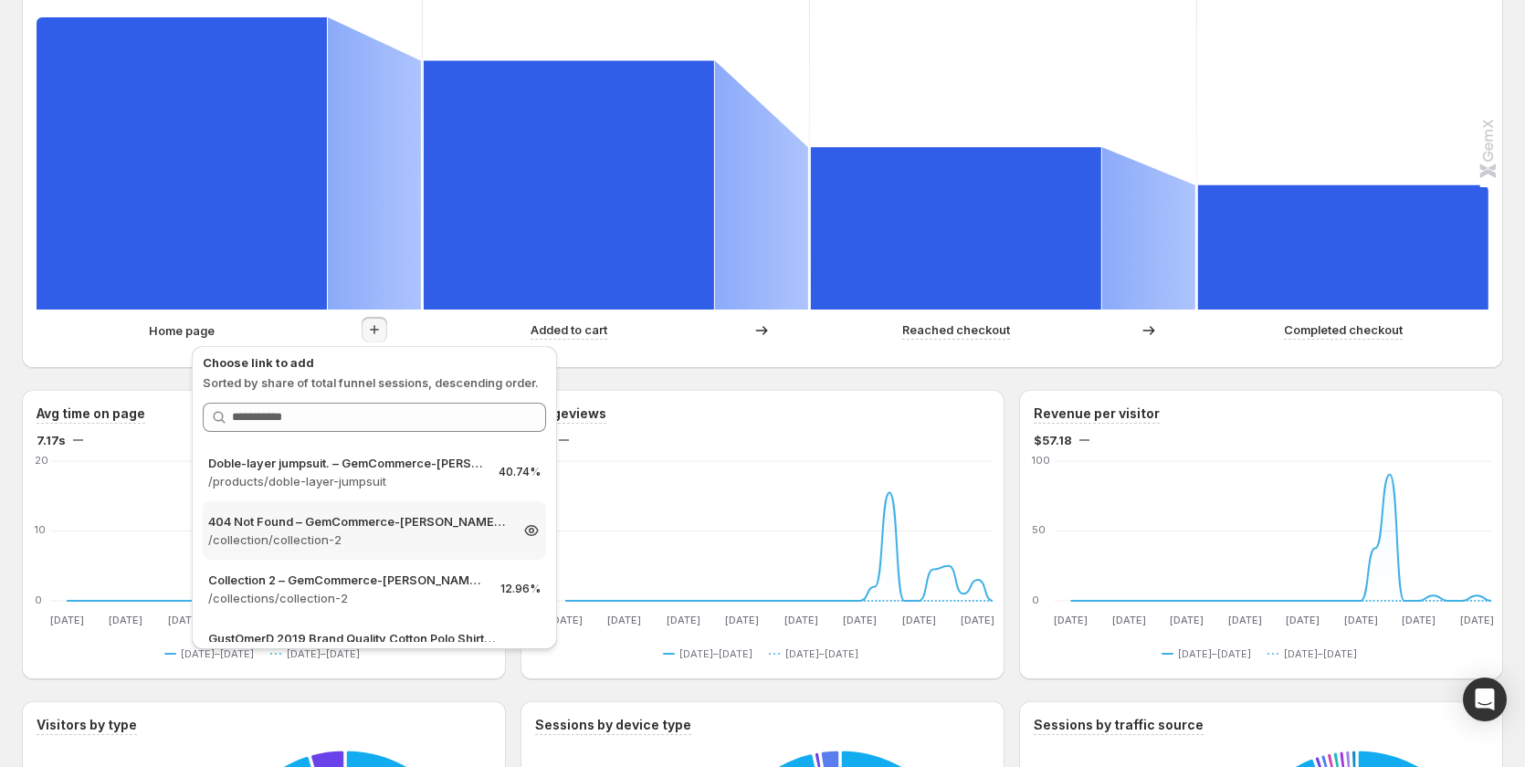
click at [365, 549] on div "404 Not Found – GemCommerce-[PERSON_NAME]-stg /collection/collection-2 18.52%" at bounding box center [374, 530] width 343 height 58
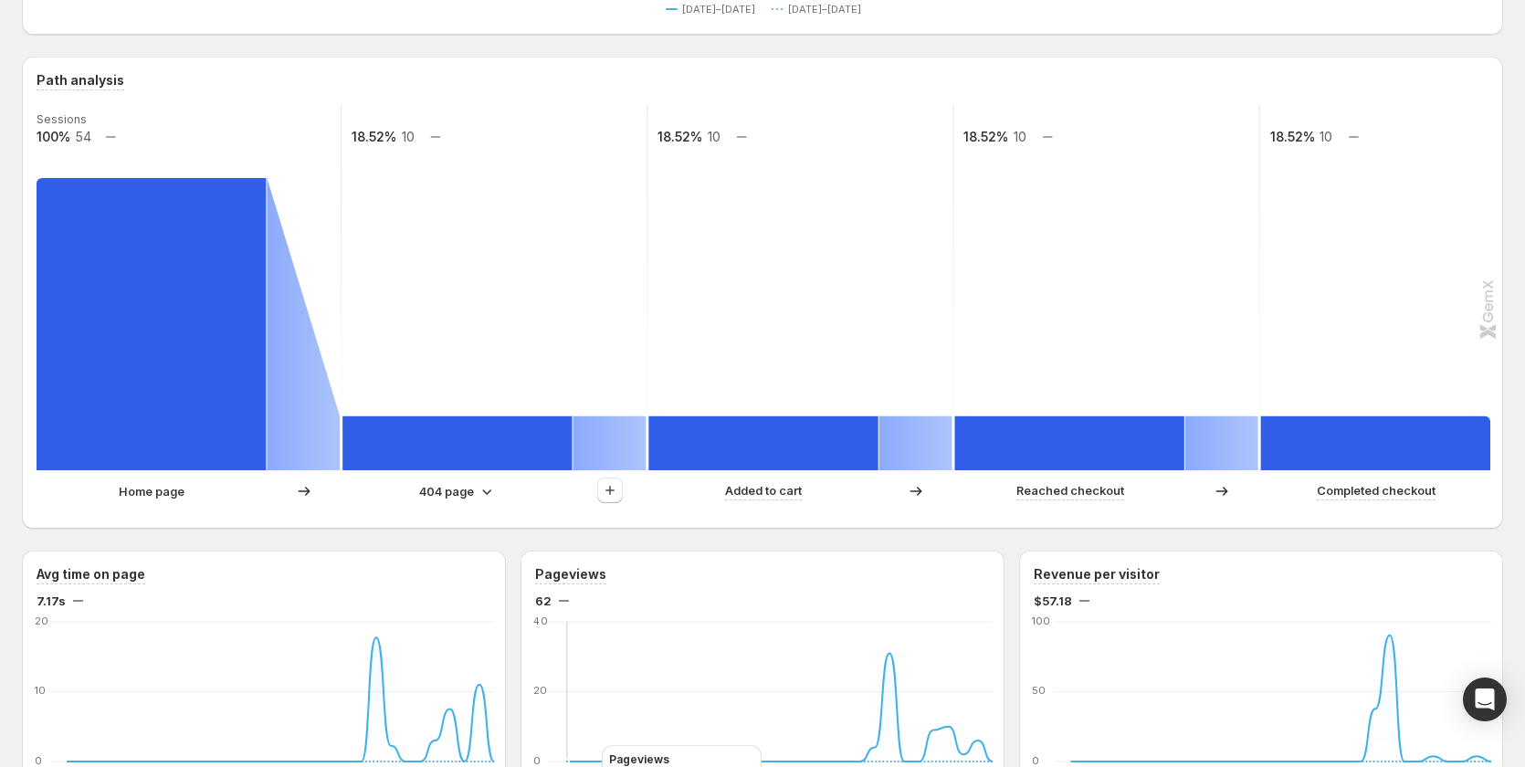
scroll to position [183, 0]
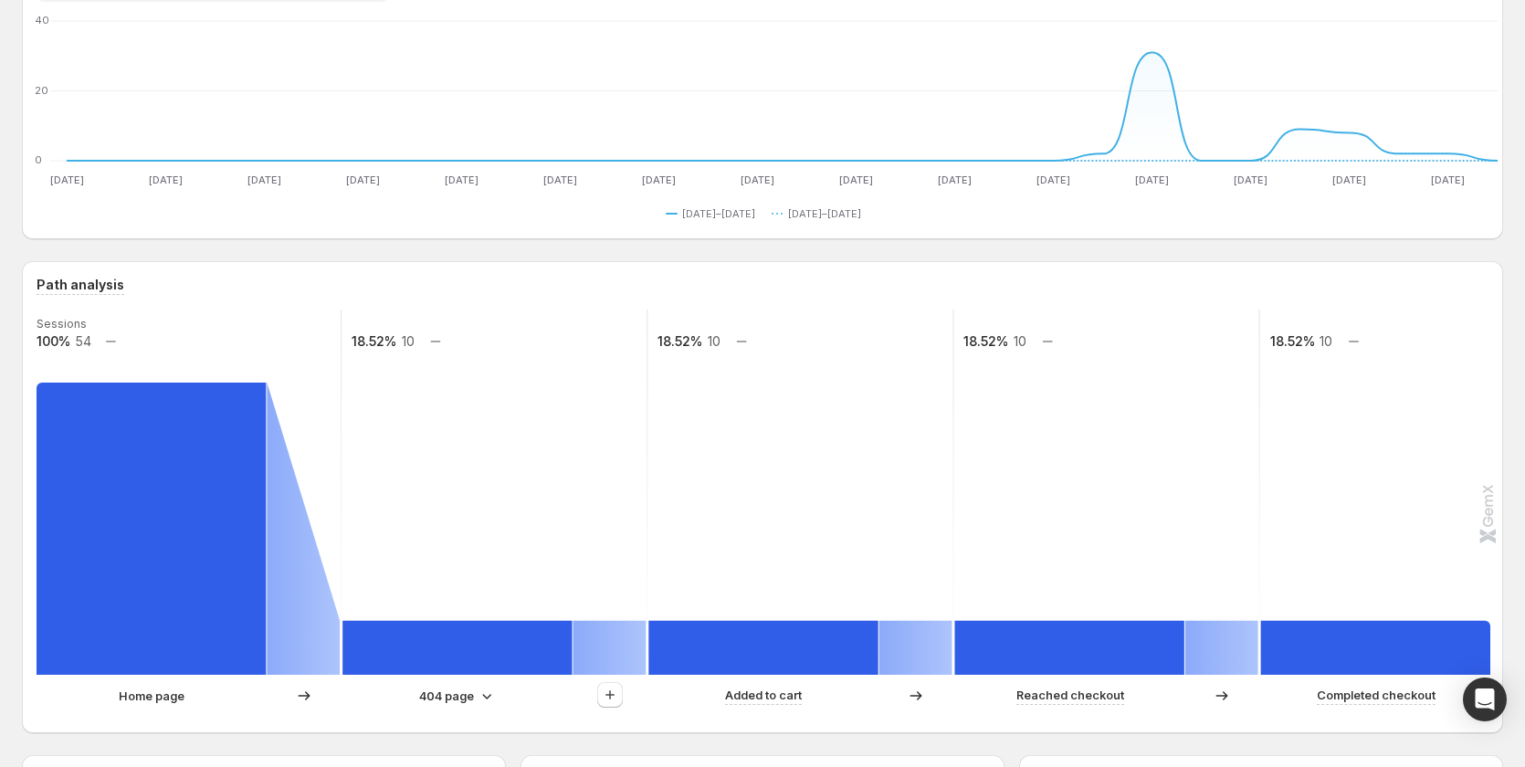
click at [480, 695] on icon at bounding box center [487, 696] width 18 height 18
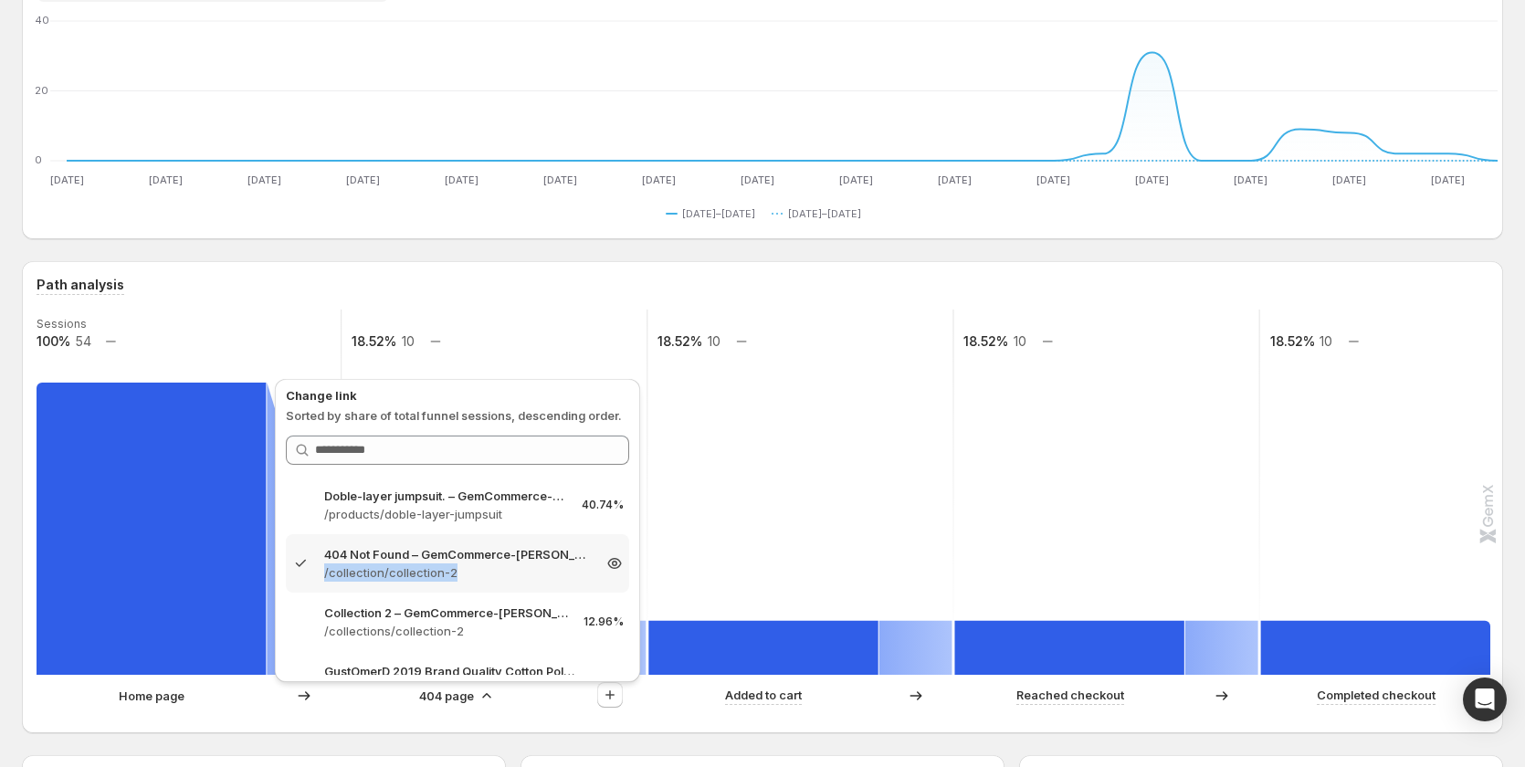
drag, startPoint x: 326, startPoint y: 576, endPoint x: 479, endPoint y: 584, distance: 152.7
click at [479, 584] on div "404 Not Found – GemCommerce-[PERSON_NAME]-stg /collection/collection-2 18.52%" at bounding box center [457, 563] width 343 height 58
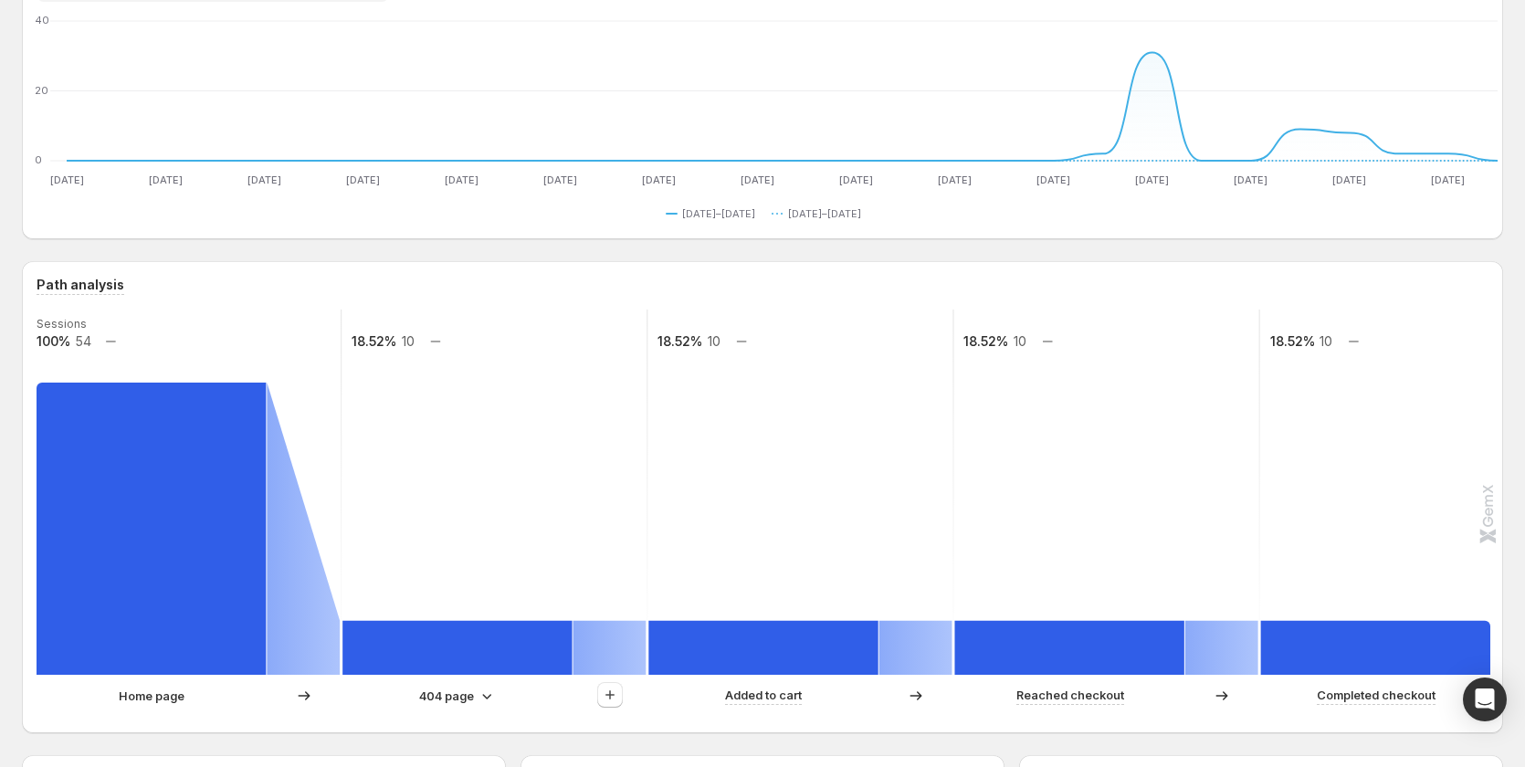
click at [444, 691] on p "404 page" at bounding box center [446, 696] width 55 height 18
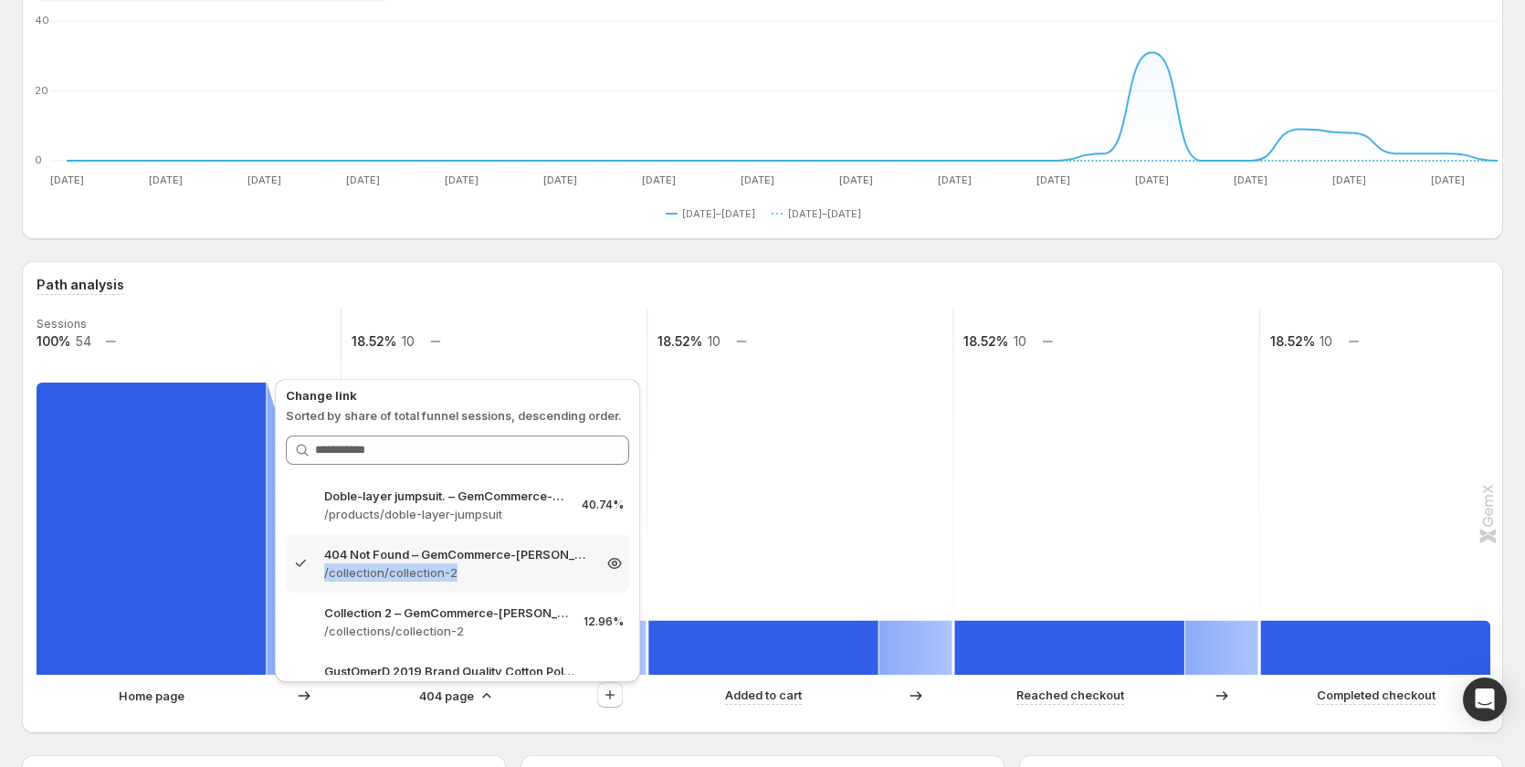
drag, startPoint x: 465, startPoint y: 579, endPoint x: 320, endPoint y: 583, distance: 145.3
click at [320, 583] on div "404 Not Found – GemCommerce-[PERSON_NAME]-stg /collection/collection-2 18.52%" at bounding box center [457, 563] width 343 height 58
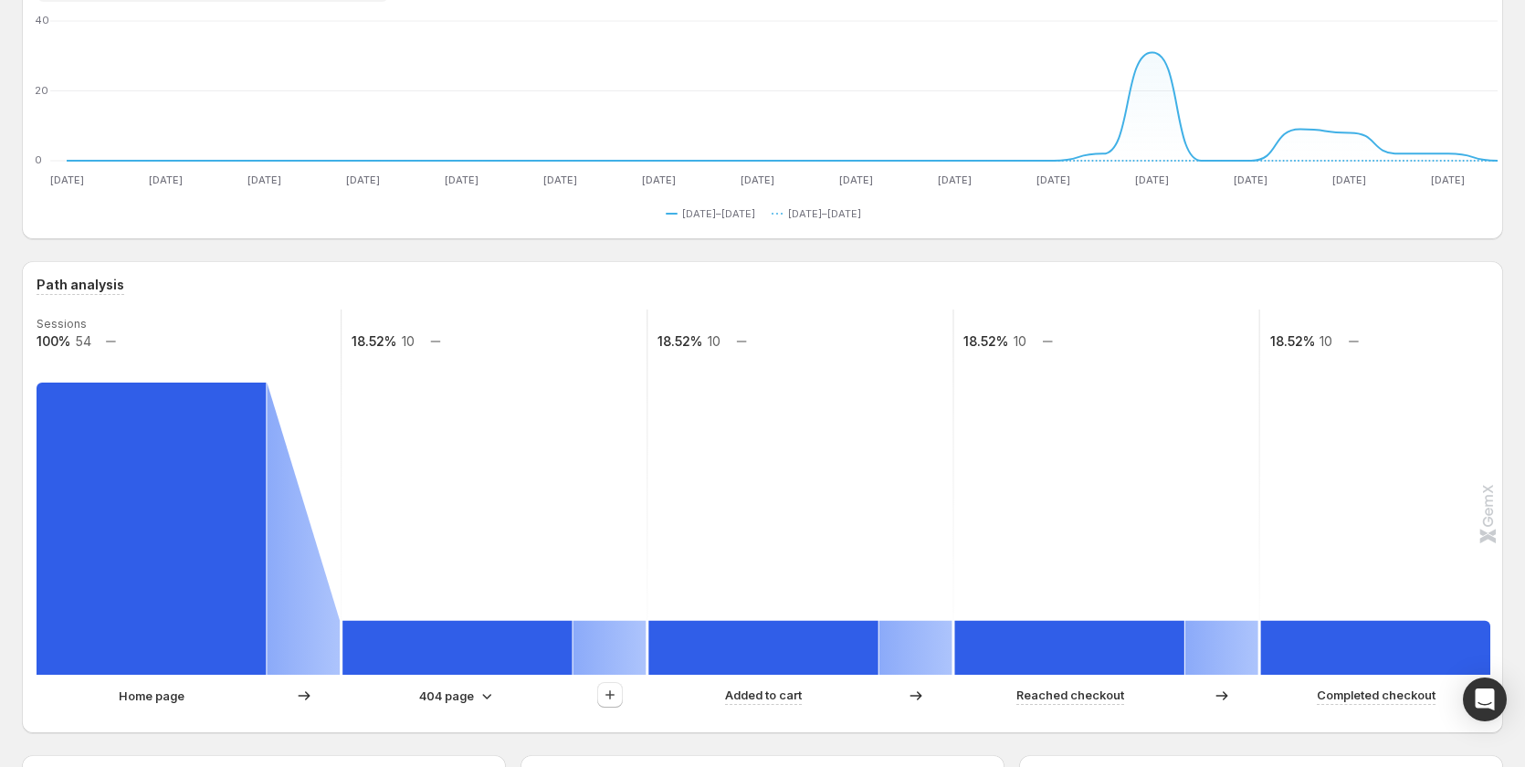
click at [476, 694] on div "404 page" at bounding box center [457, 696] width 77 height 18
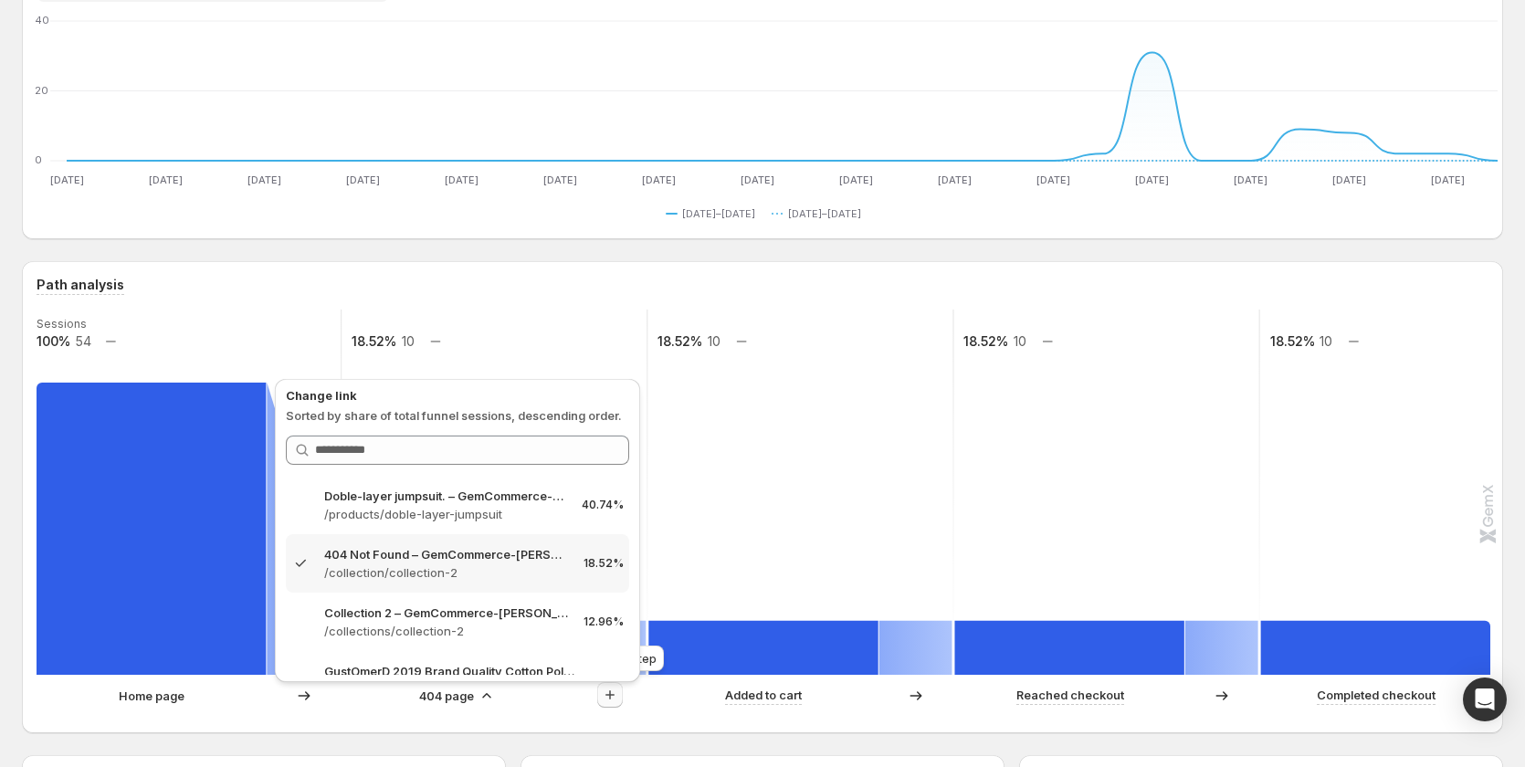
click at [606, 693] on icon "button" at bounding box center [610, 695] width 18 height 18
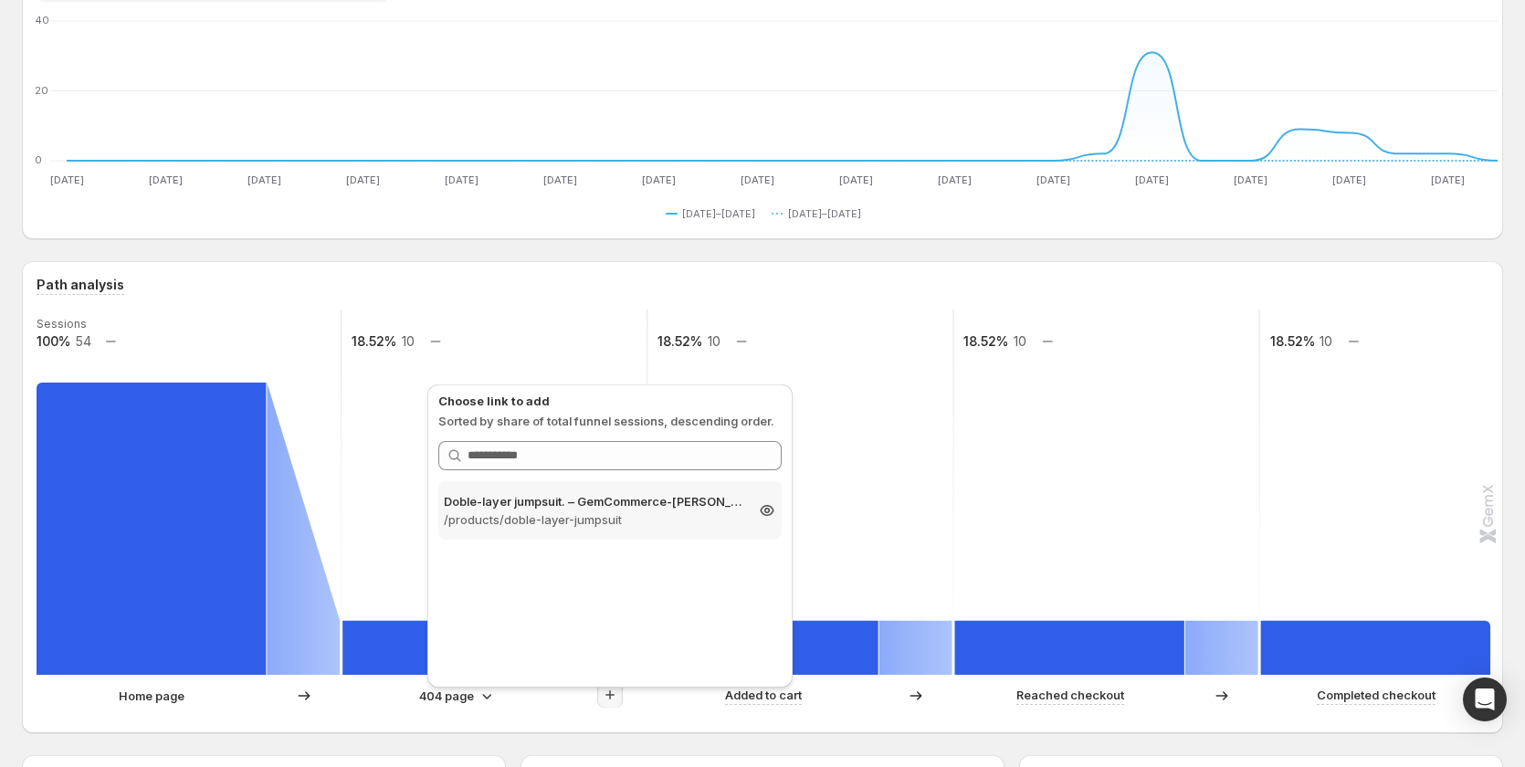
click at [536, 499] on p "Doble-layer jumpsuit. – GemCommerce-[PERSON_NAME]-stg" at bounding box center [594, 501] width 300 height 18
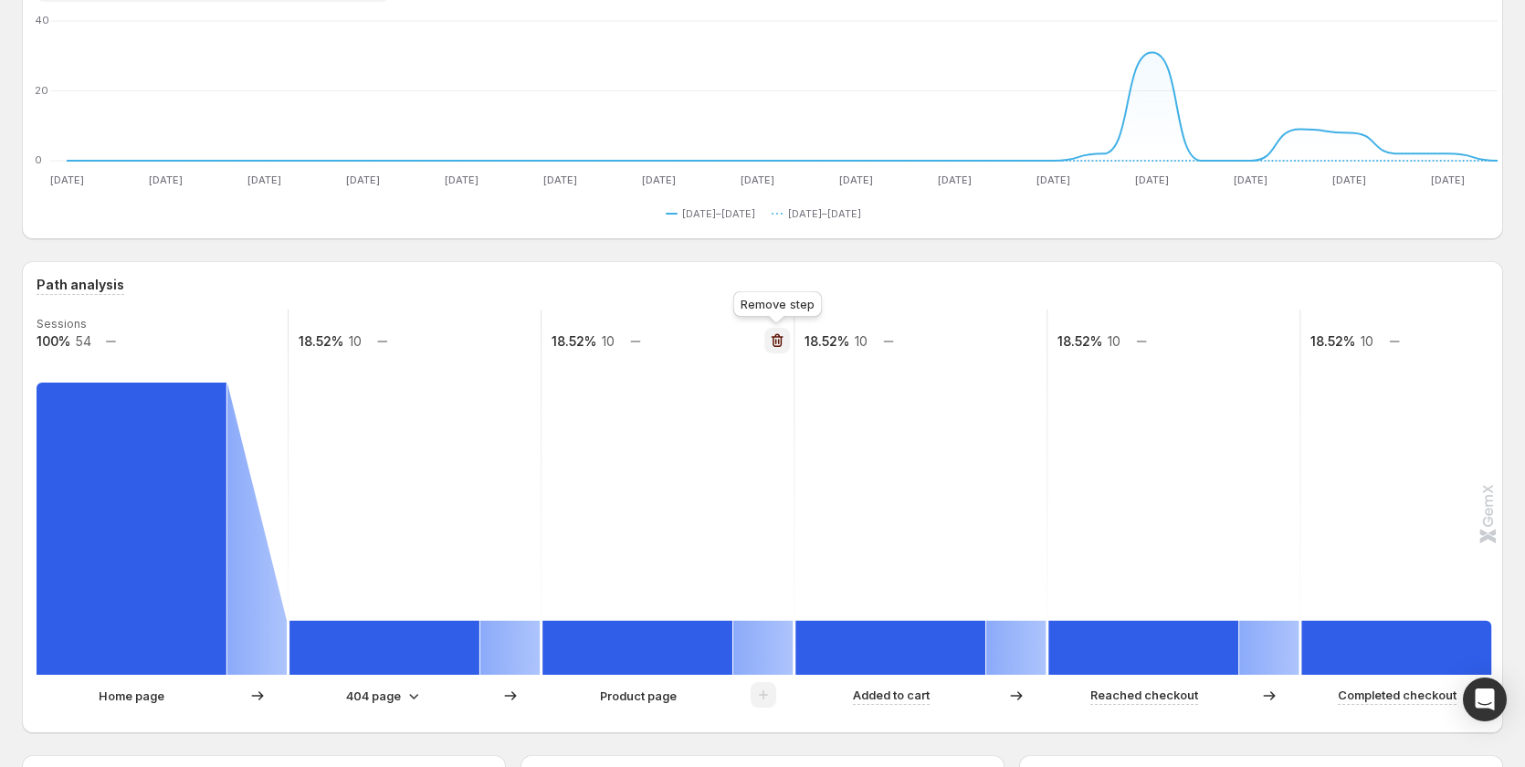
click at [775, 342] on icon "button" at bounding box center [777, 341] width 18 height 18
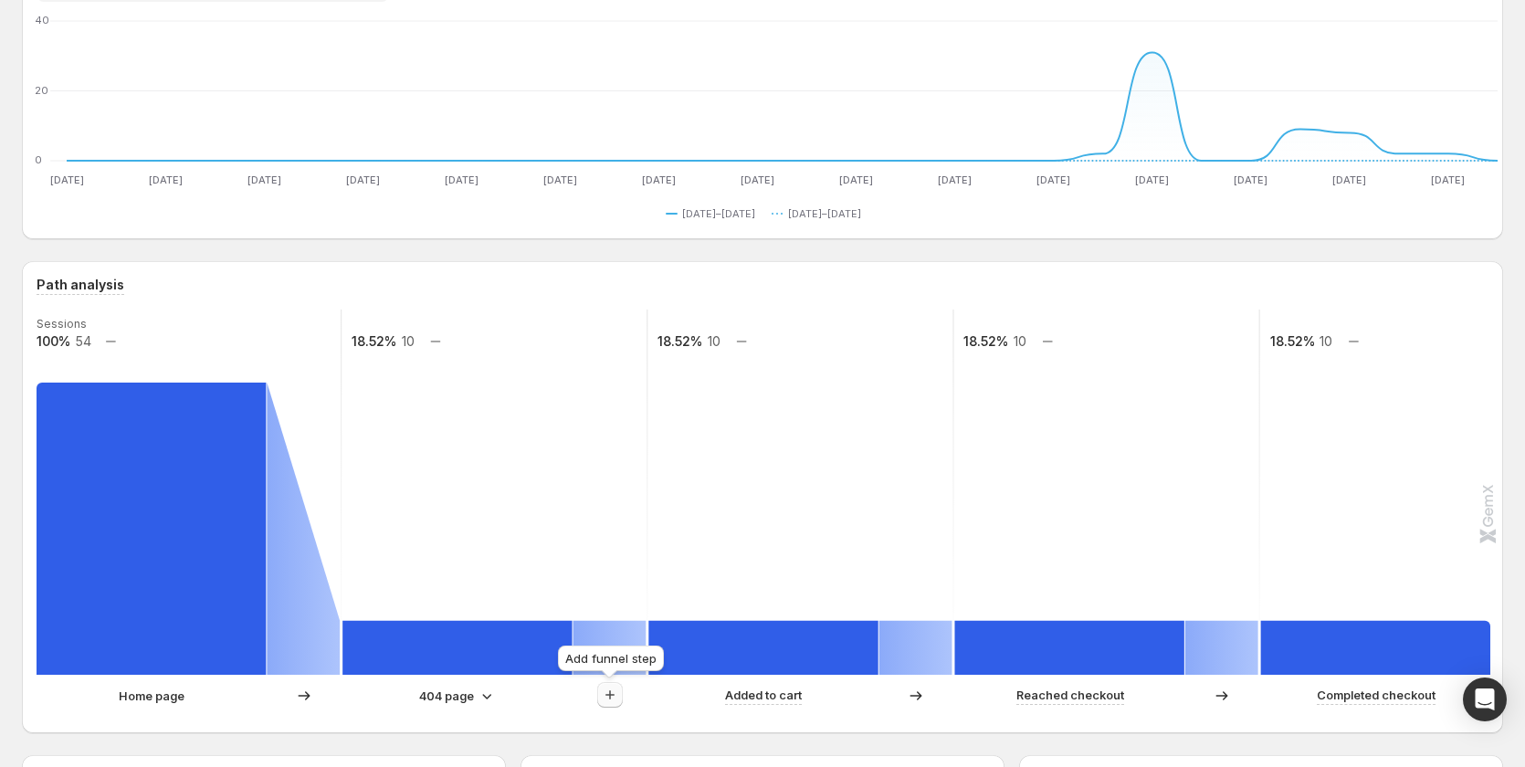
click at [617, 699] on icon "button" at bounding box center [610, 695] width 18 height 18
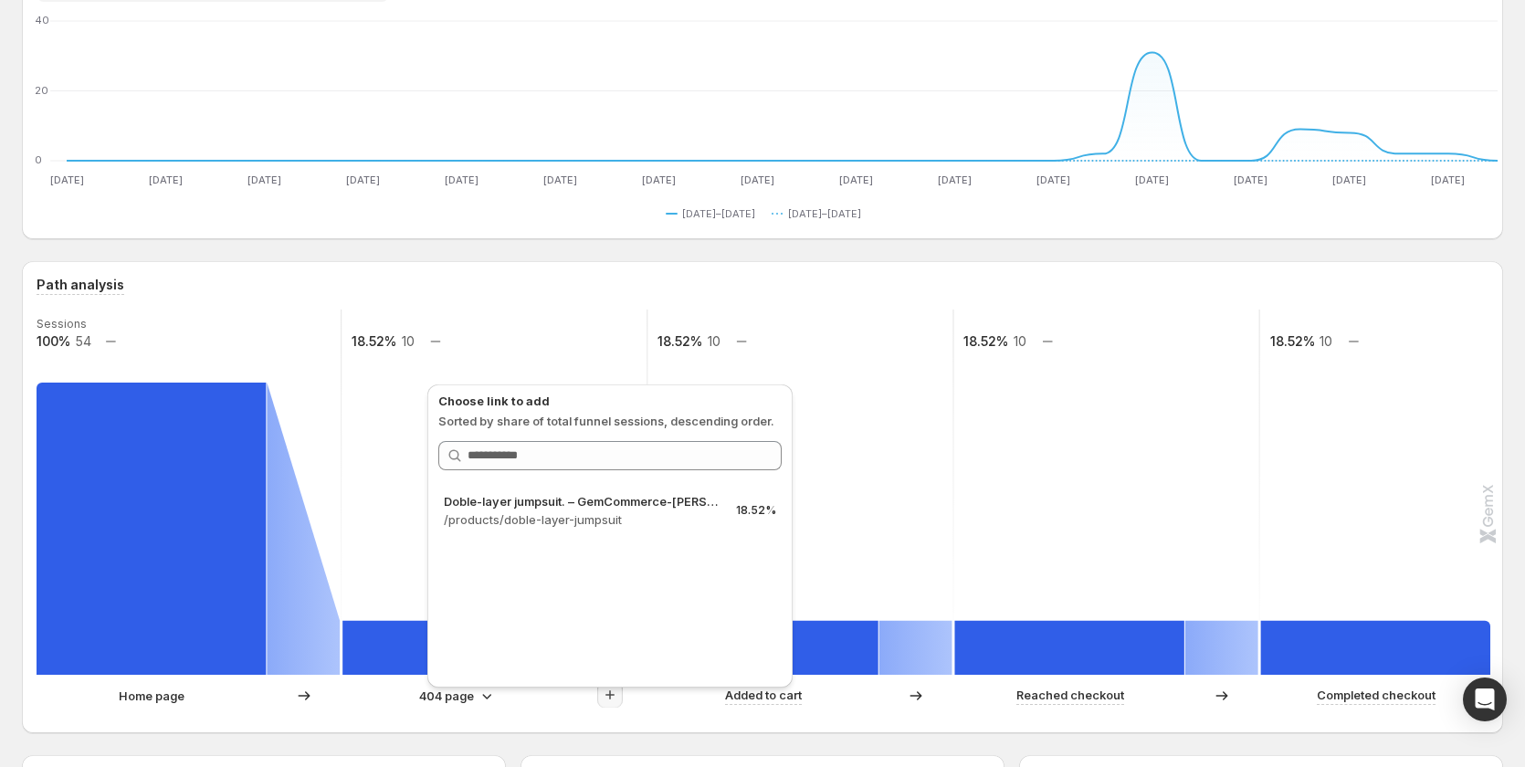
click at [468, 695] on p "404 page" at bounding box center [446, 696] width 55 height 18
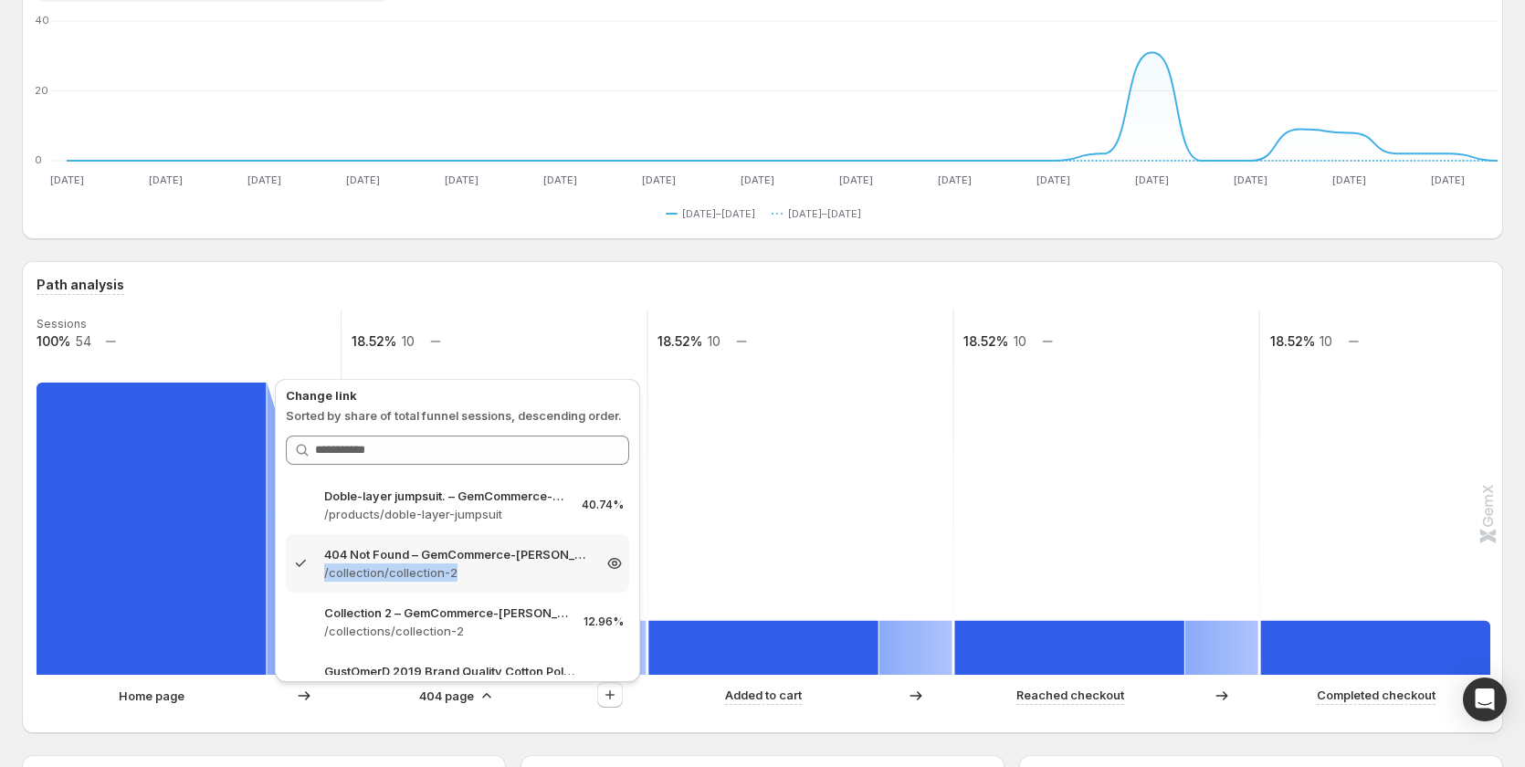
drag, startPoint x: 462, startPoint y: 576, endPoint x: 322, endPoint y: 584, distance: 140.9
click at [322, 584] on div "404 Not Found – GemCommerce-[PERSON_NAME]-stg /collection/collection-2 18.52%" at bounding box center [457, 563] width 343 height 58
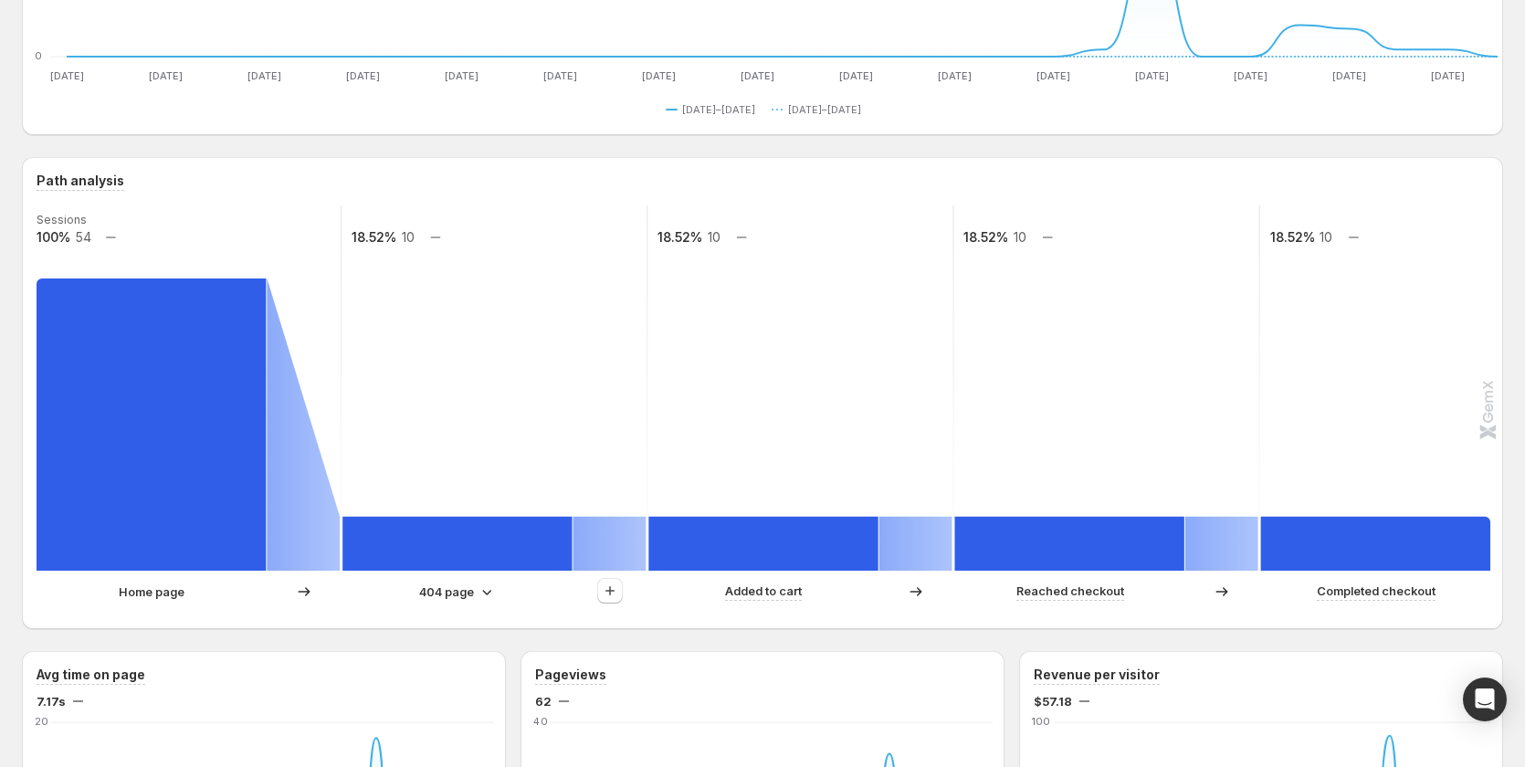
scroll to position [365, 0]
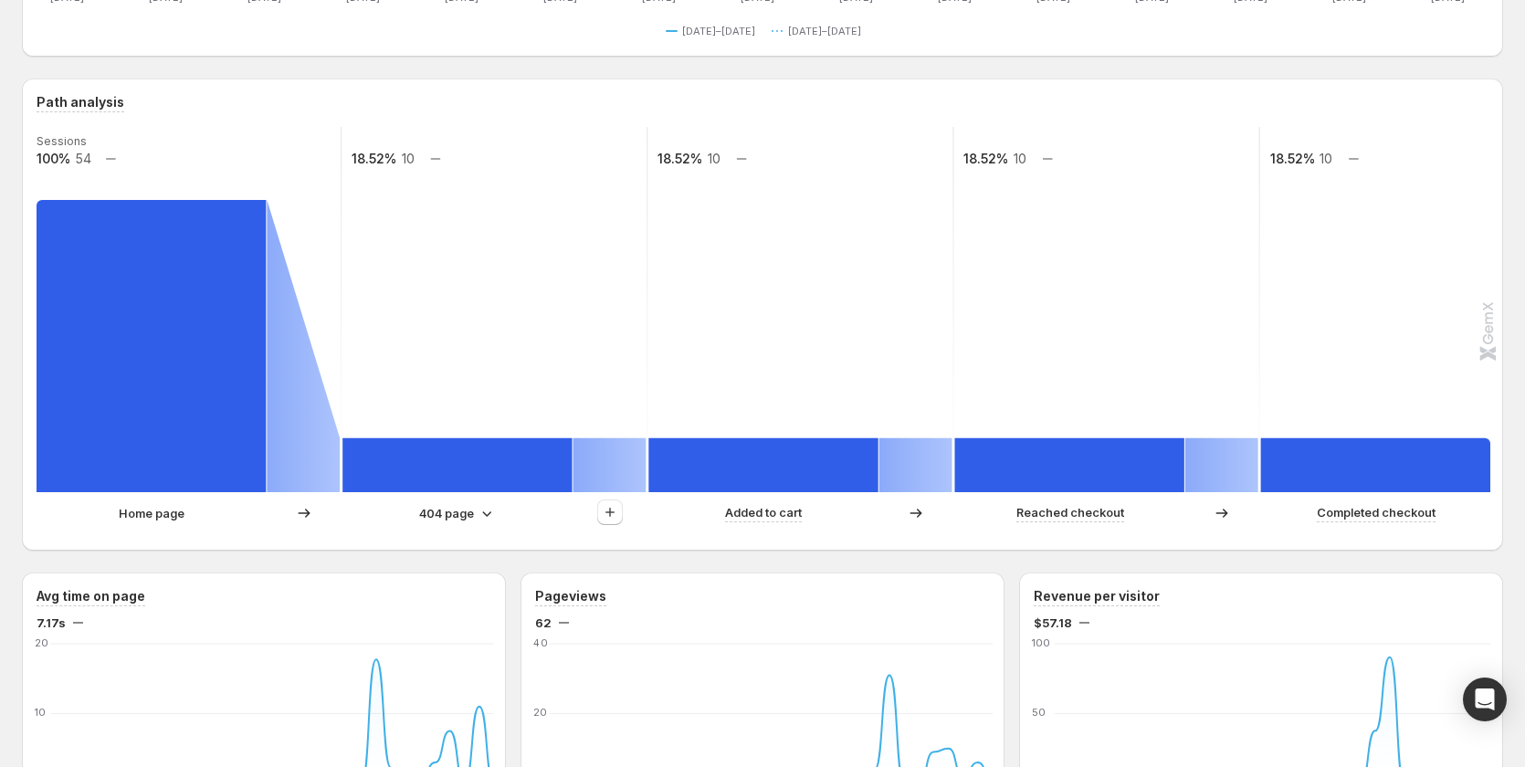
click at [482, 520] on icon at bounding box center [487, 513] width 18 height 18
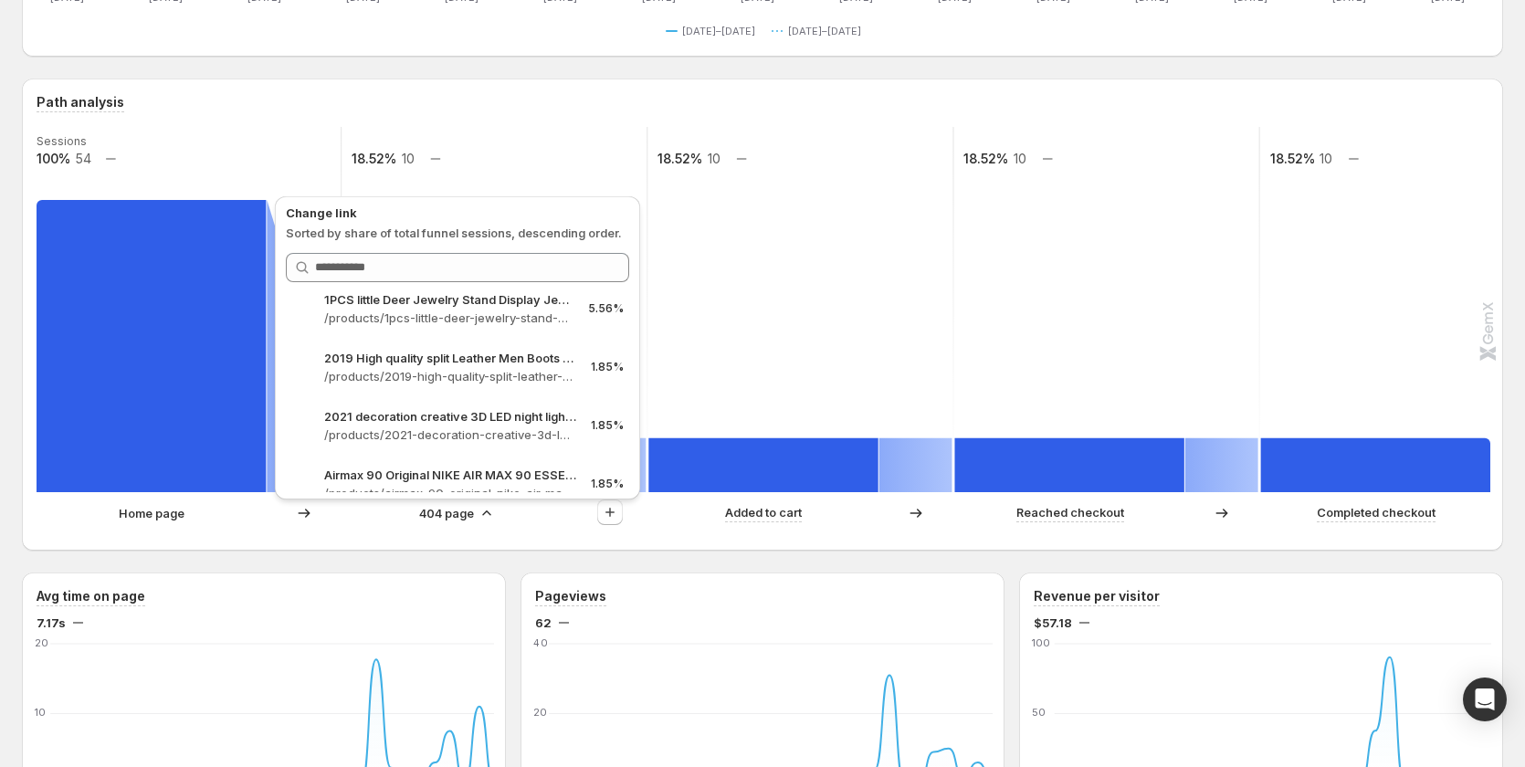
scroll to position [327, 0]
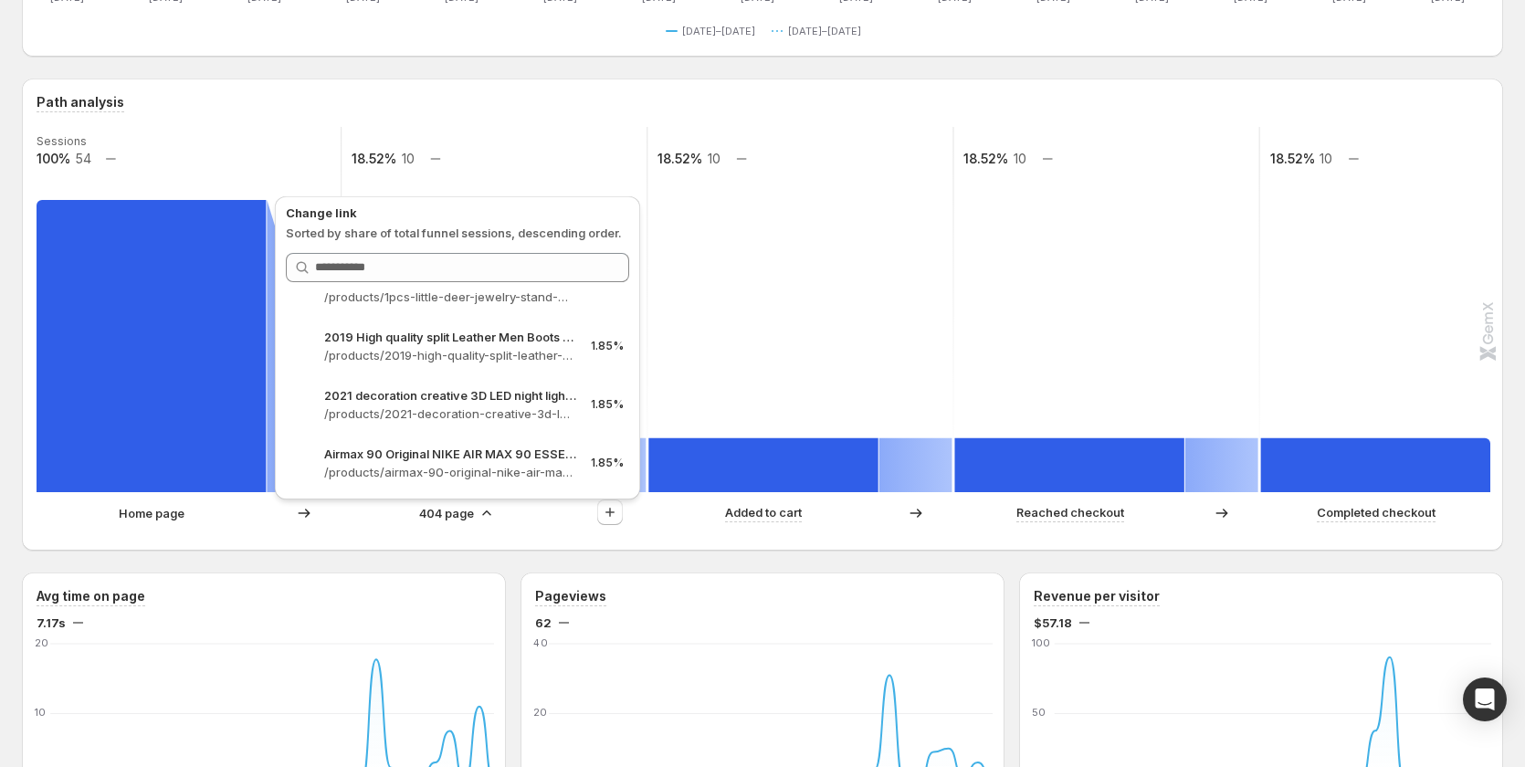
click at [457, 415] on p "/products/2021-decoration-creative-3d-led-night-light-table-lamp-children-bedro…" at bounding box center [450, 414] width 252 height 18
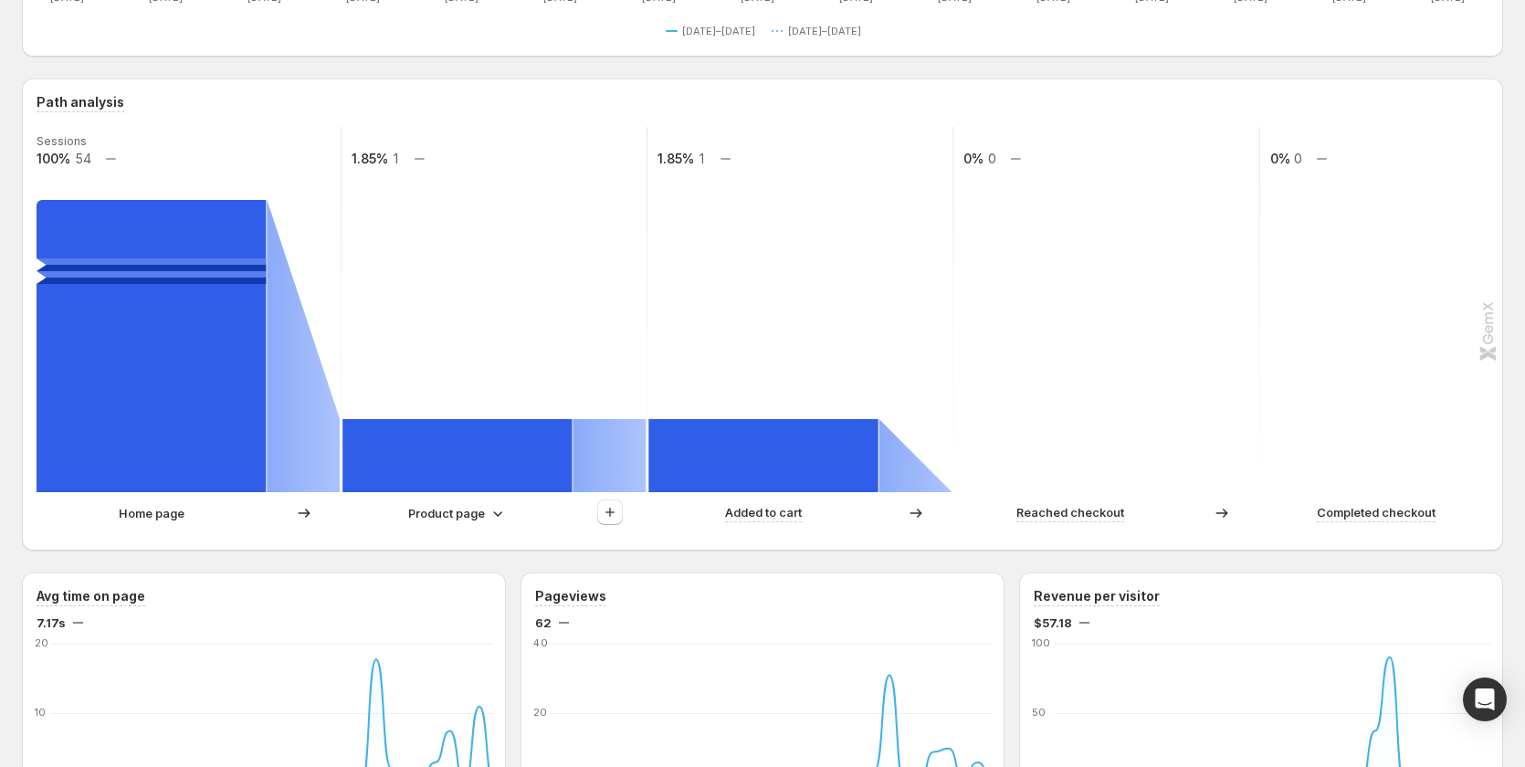
click at [490, 515] on icon at bounding box center [498, 513] width 18 height 18
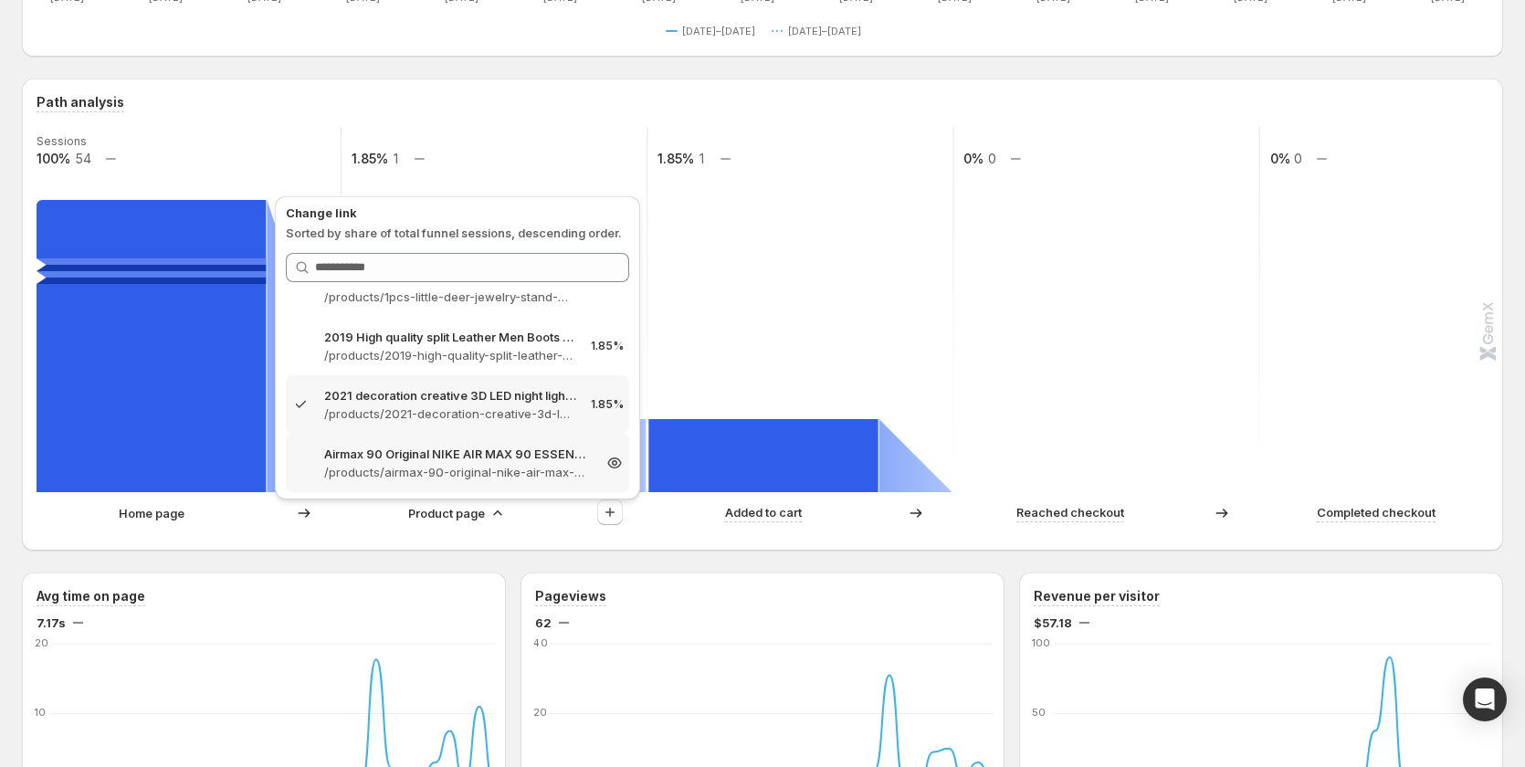
click at [534, 455] on p "Airmax 90 Original NIKE AIR MAX 90 ESSENTIAL men's Running Shoes Sport – GemCom…" at bounding box center [457, 454] width 267 height 18
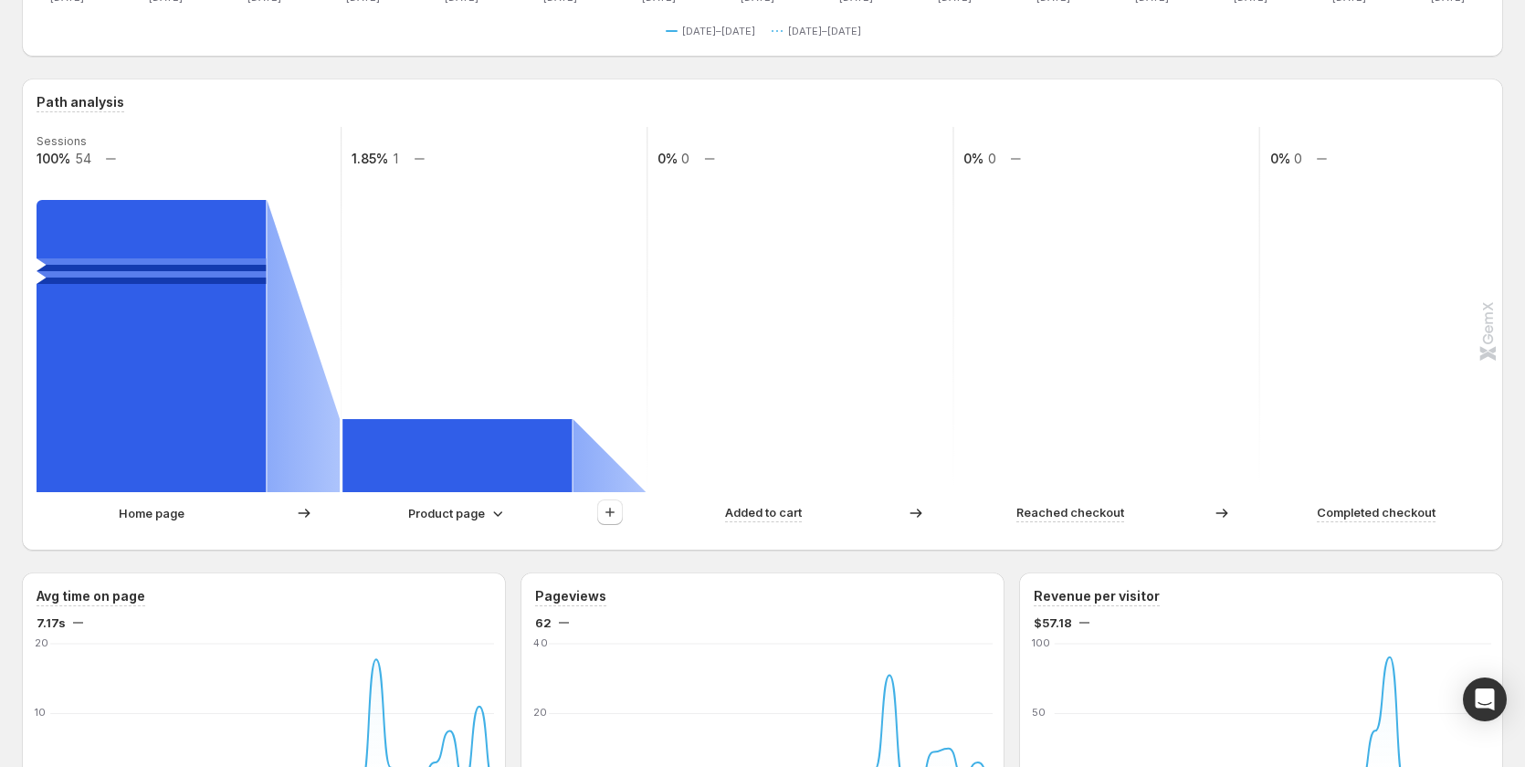
click at [1302, 412] on rect at bounding box center [1414, 309] width 308 height 365
